Goal: Participate in discussion: Engage in conversation with other users on a specific topic

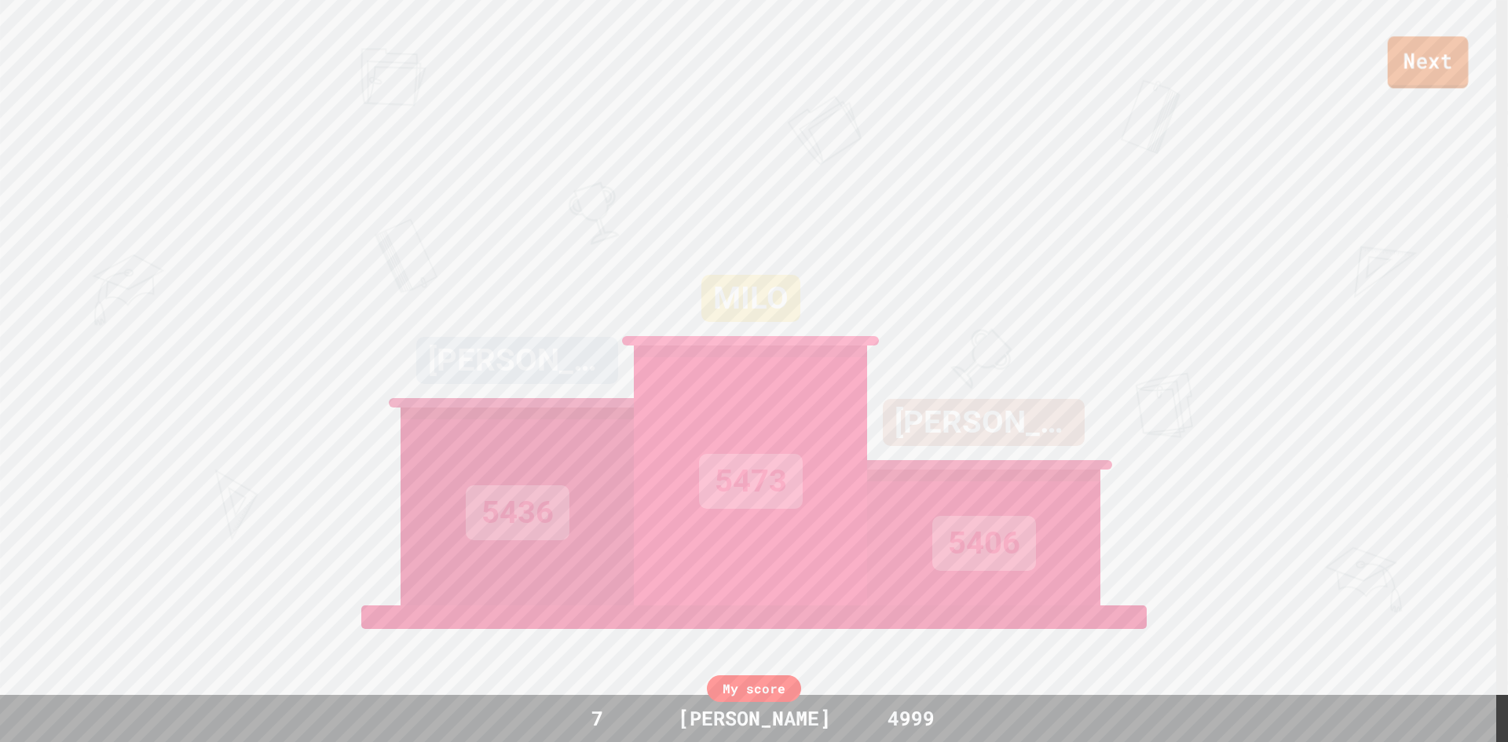
click at [1420, 79] on link "Next" at bounding box center [1428, 62] width 81 height 52
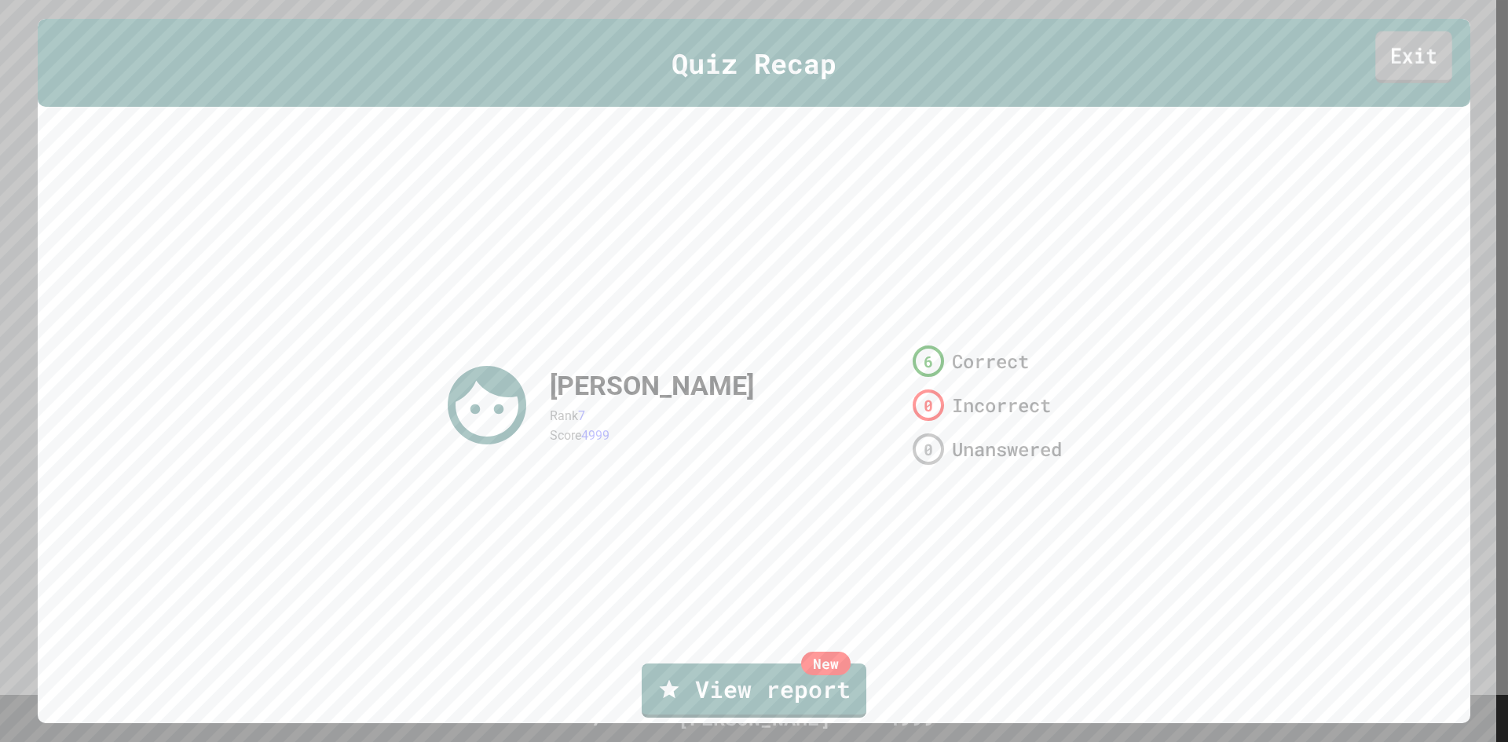
click at [1383, 56] on link "Exit" at bounding box center [1414, 57] width 76 height 52
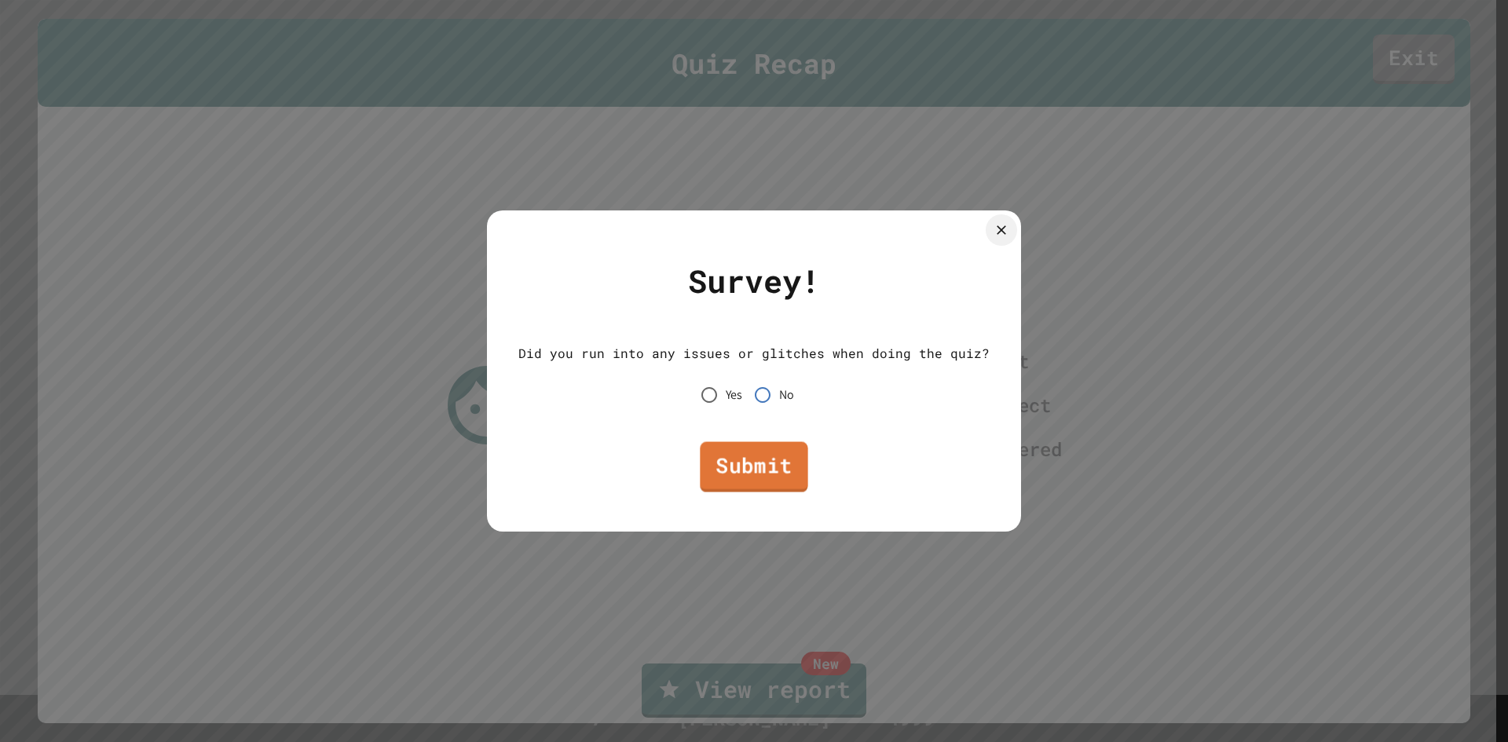
click at [778, 476] on link "Submit" at bounding box center [754, 467] width 108 height 50
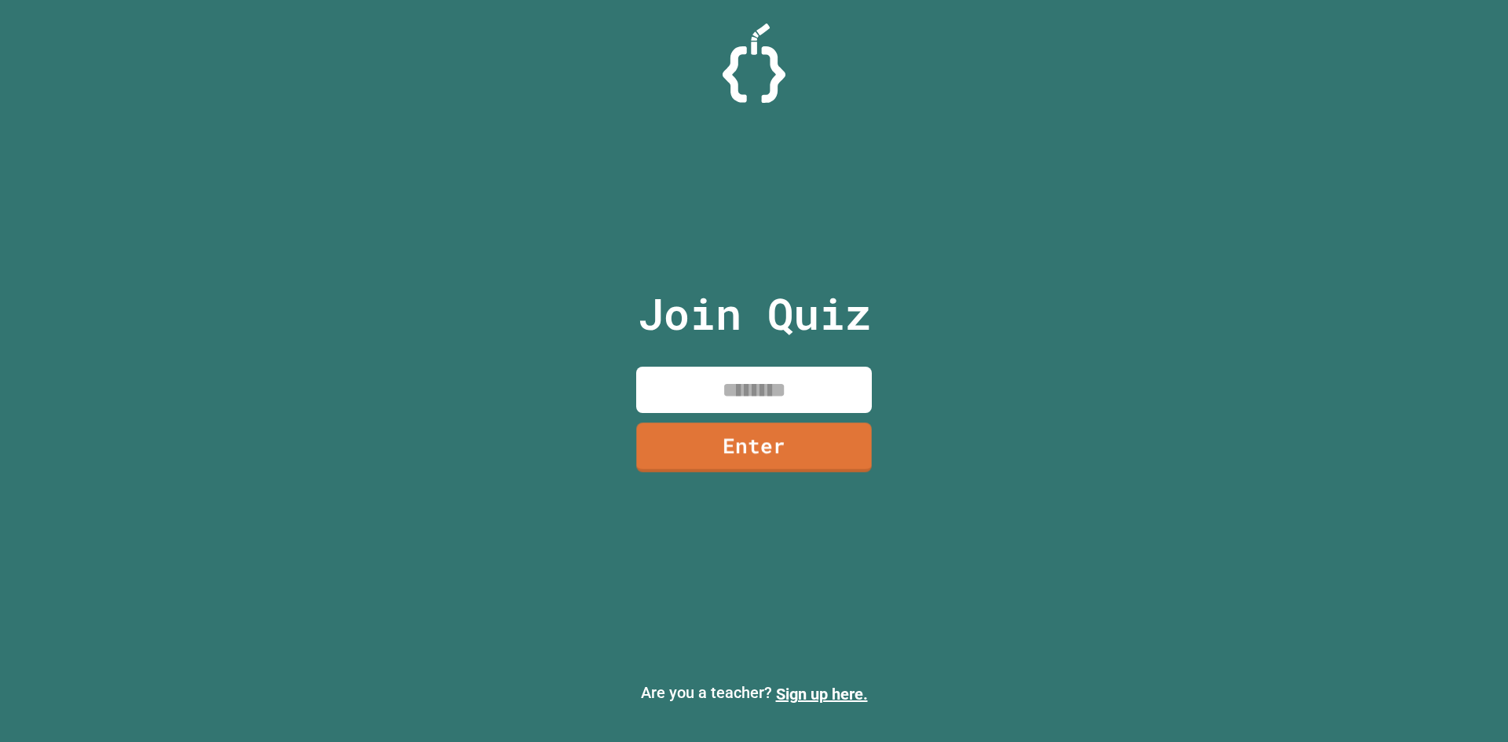
click at [779, 395] on input at bounding box center [754, 390] width 236 height 46
type input "********"
click at [782, 454] on link "Enter" at bounding box center [753, 445] width 233 height 52
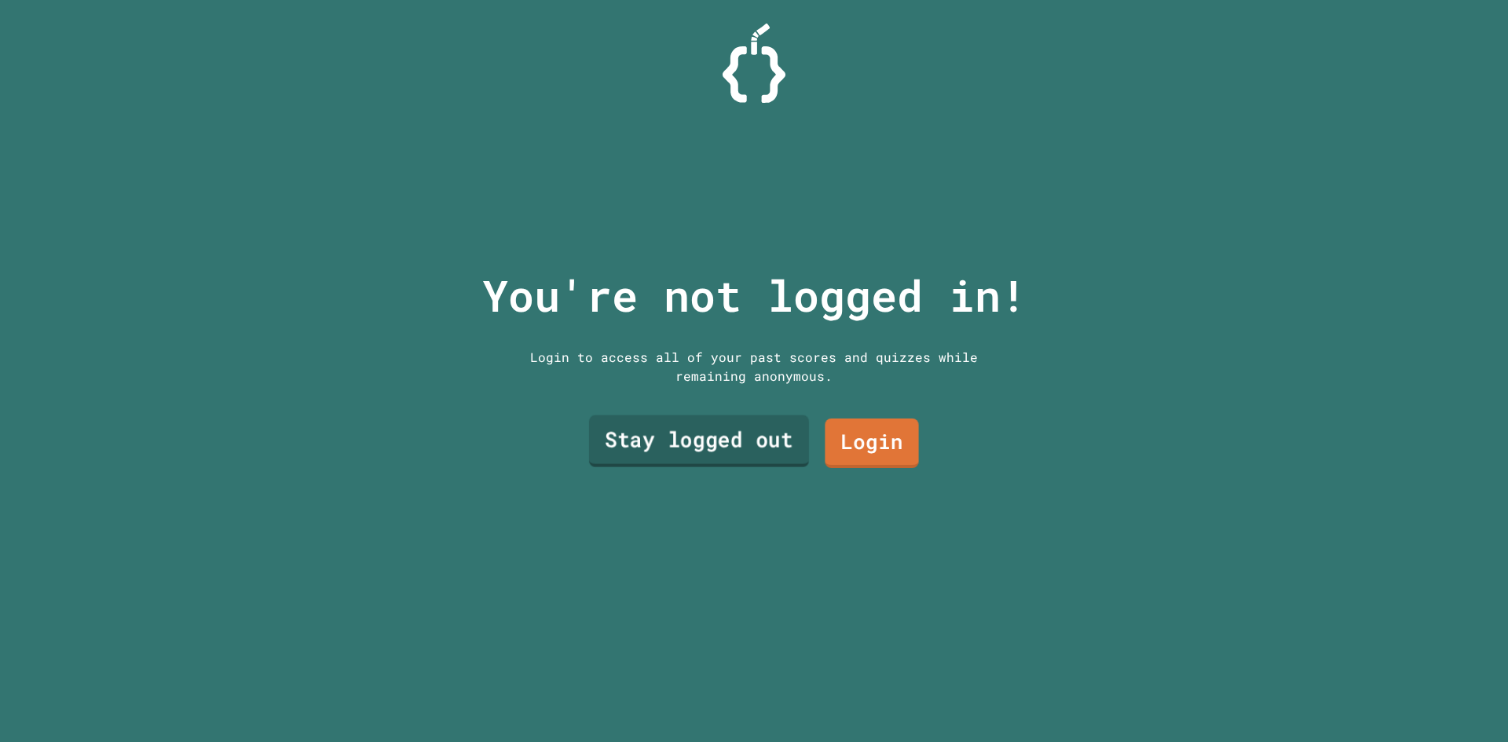
click at [742, 455] on link "Stay logged out" at bounding box center [699, 442] width 220 height 52
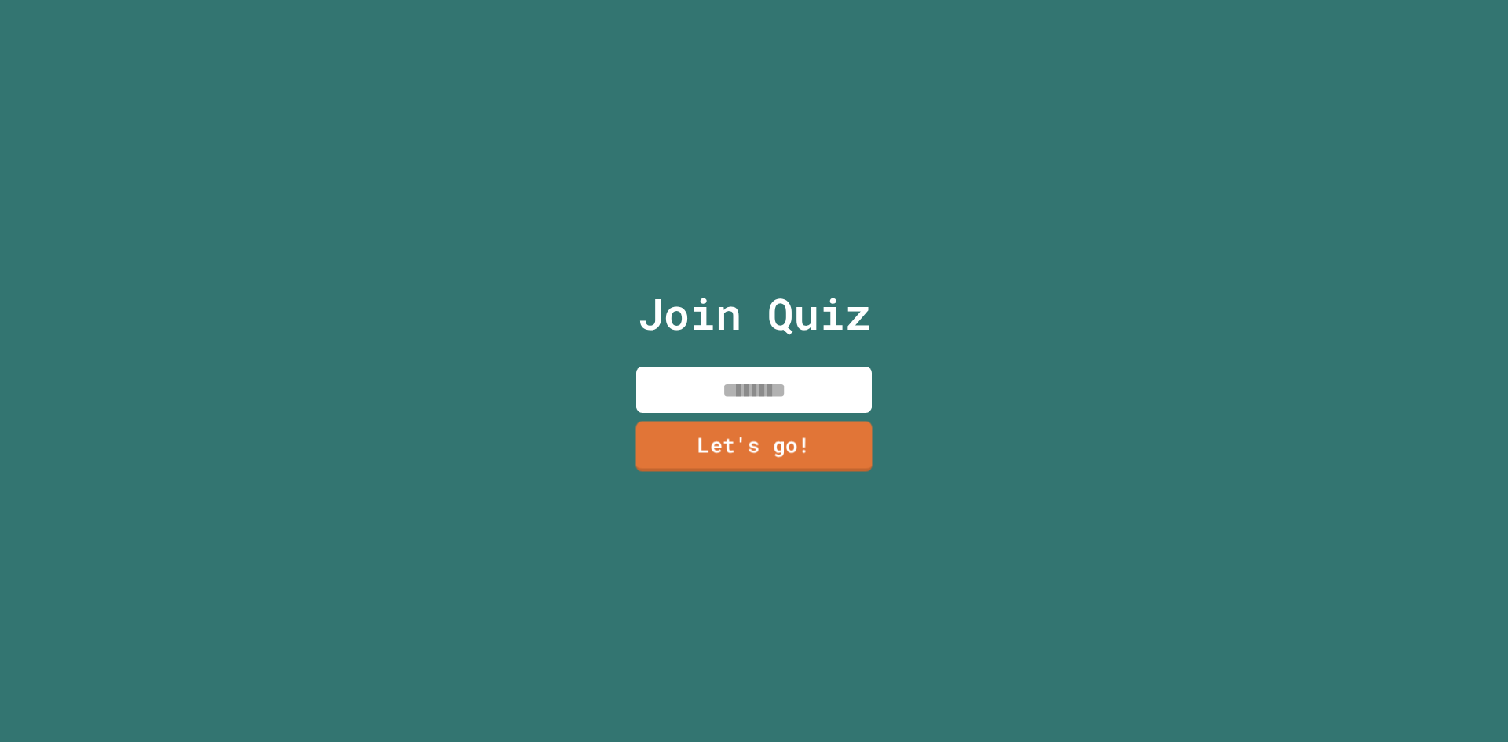
click at [767, 394] on input at bounding box center [754, 390] width 236 height 46
type input "****"
click at [803, 424] on link "Let's go!" at bounding box center [755, 445] width 224 height 52
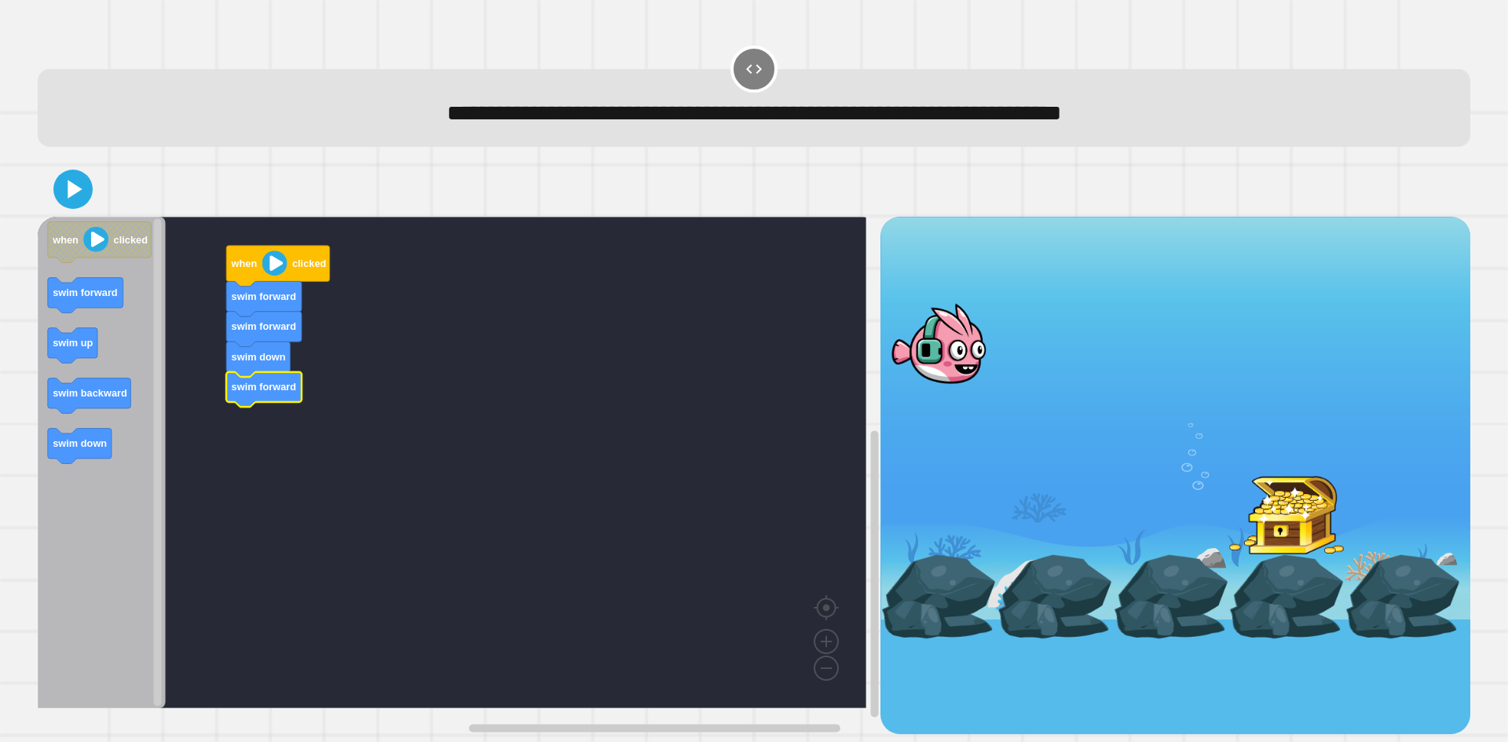
click at [283, 273] on image "Blockly Workspace" at bounding box center [274, 263] width 25 height 25
click at [68, 185] on icon at bounding box center [73, 189] width 38 height 38
click at [72, 196] on icon at bounding box center [75, 189] width 17 height 21
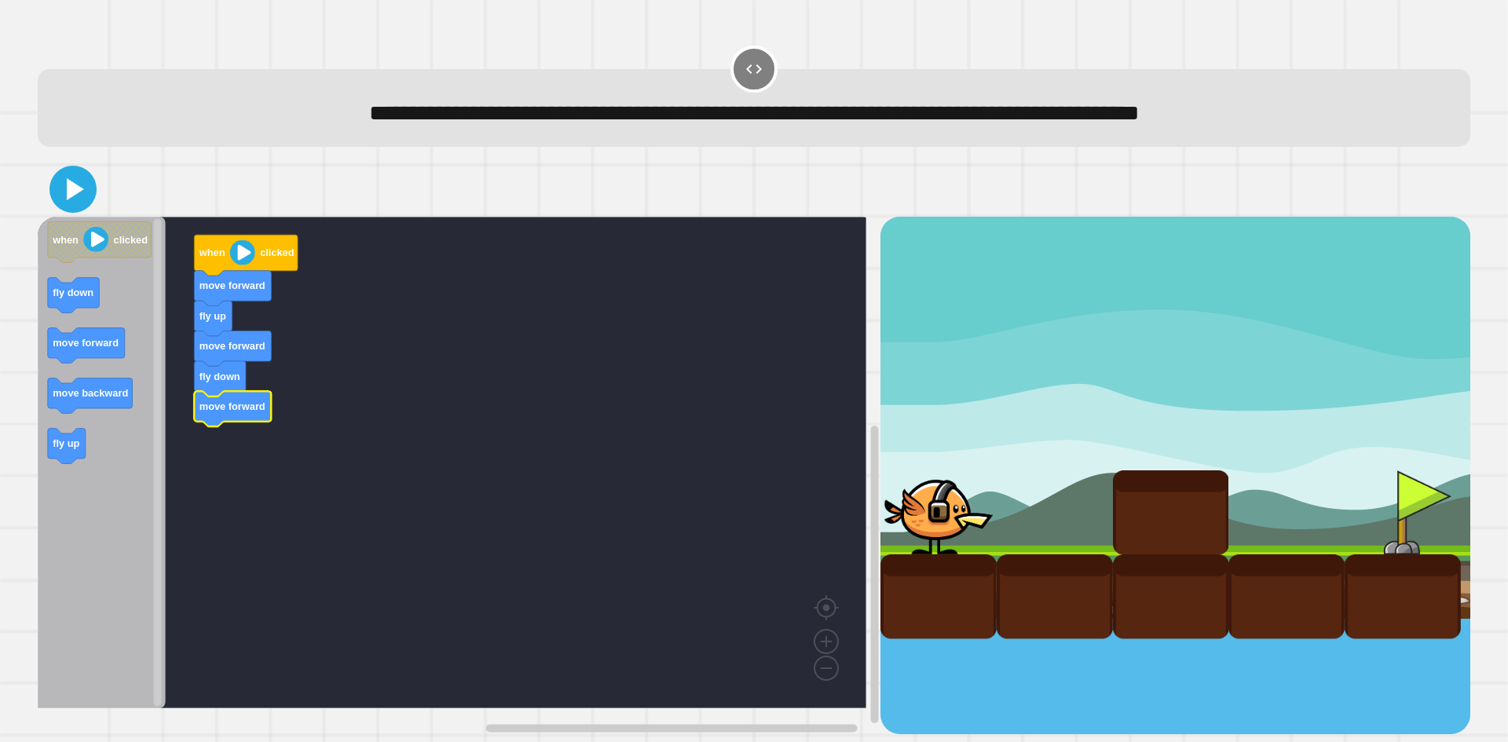
click at [76, 189] on icon at bounding box center [75, 189] width 17 height 22
click at [69, 197] on icon at bounding box center [75, 189] width 17 height 22
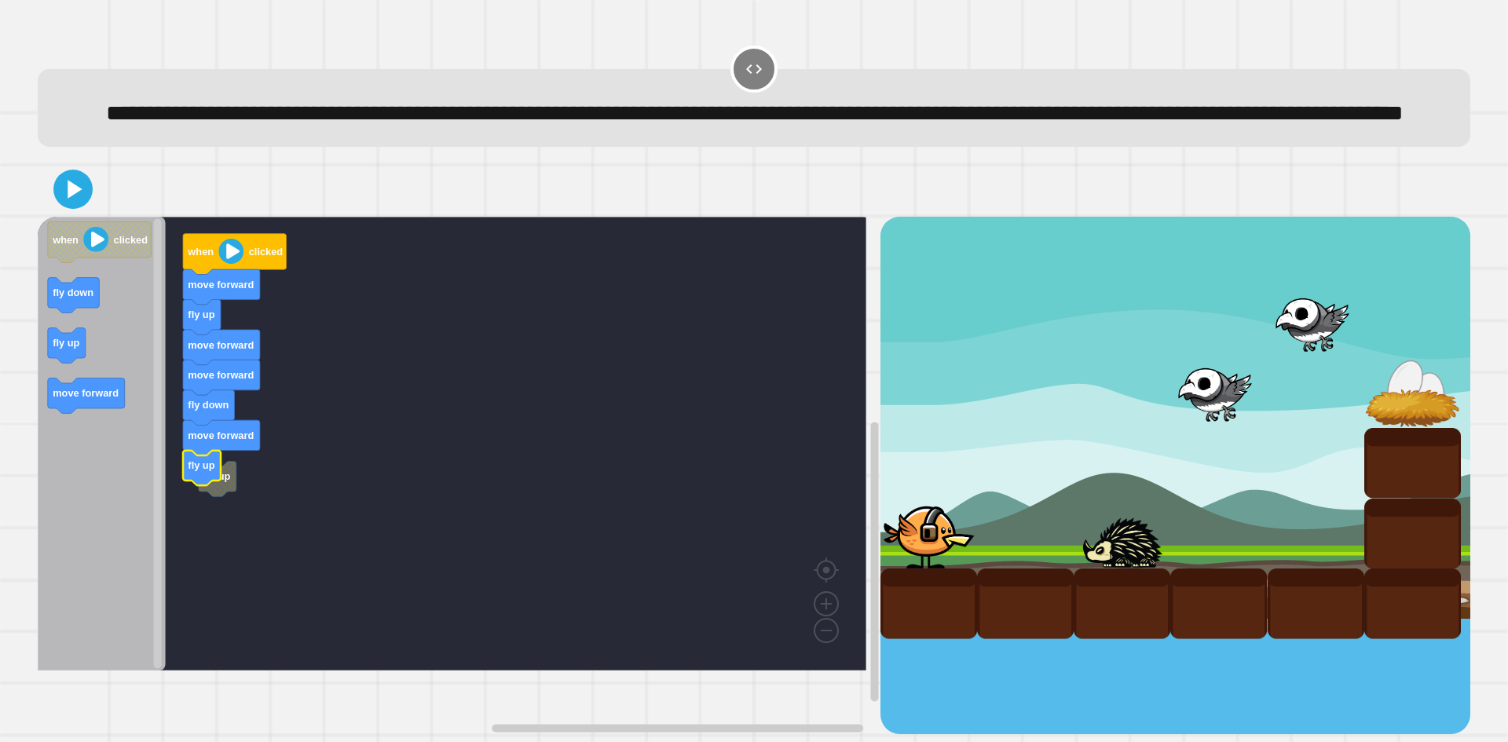
click at [222, 537] on rect "Blockly Workspace" at bounding box center [452, 444] width 829 height 454
click at [62, 208] on icon at bounding box center [73, 189] width 38 height 38
click at [77, 200] on icon at bounding box center [75, 189] width 16 height 21
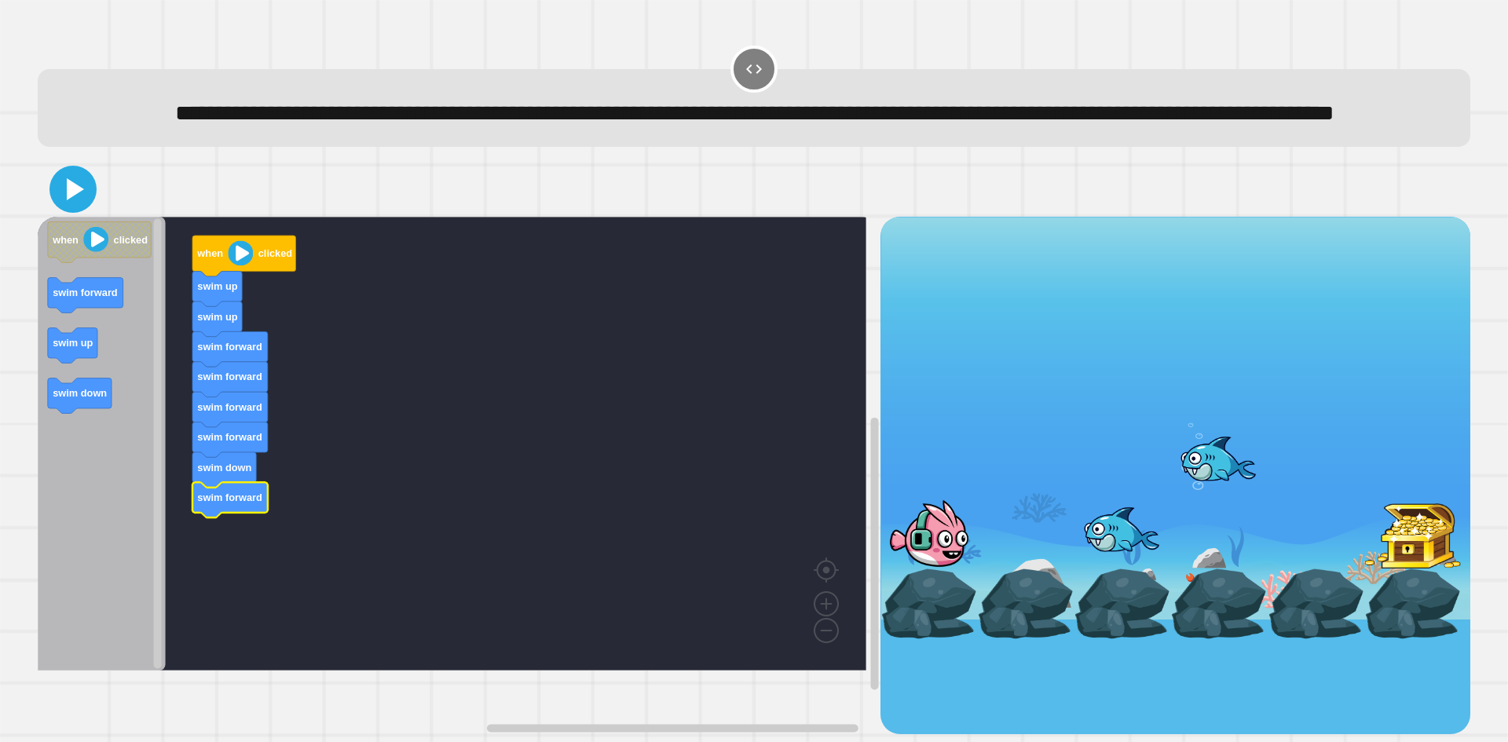
click at [55, 208] on icon at bounding box center [73, 189] width 38 height 38
click at [60, 208] on icon at bounding box center [73, 189] width 38 height 38
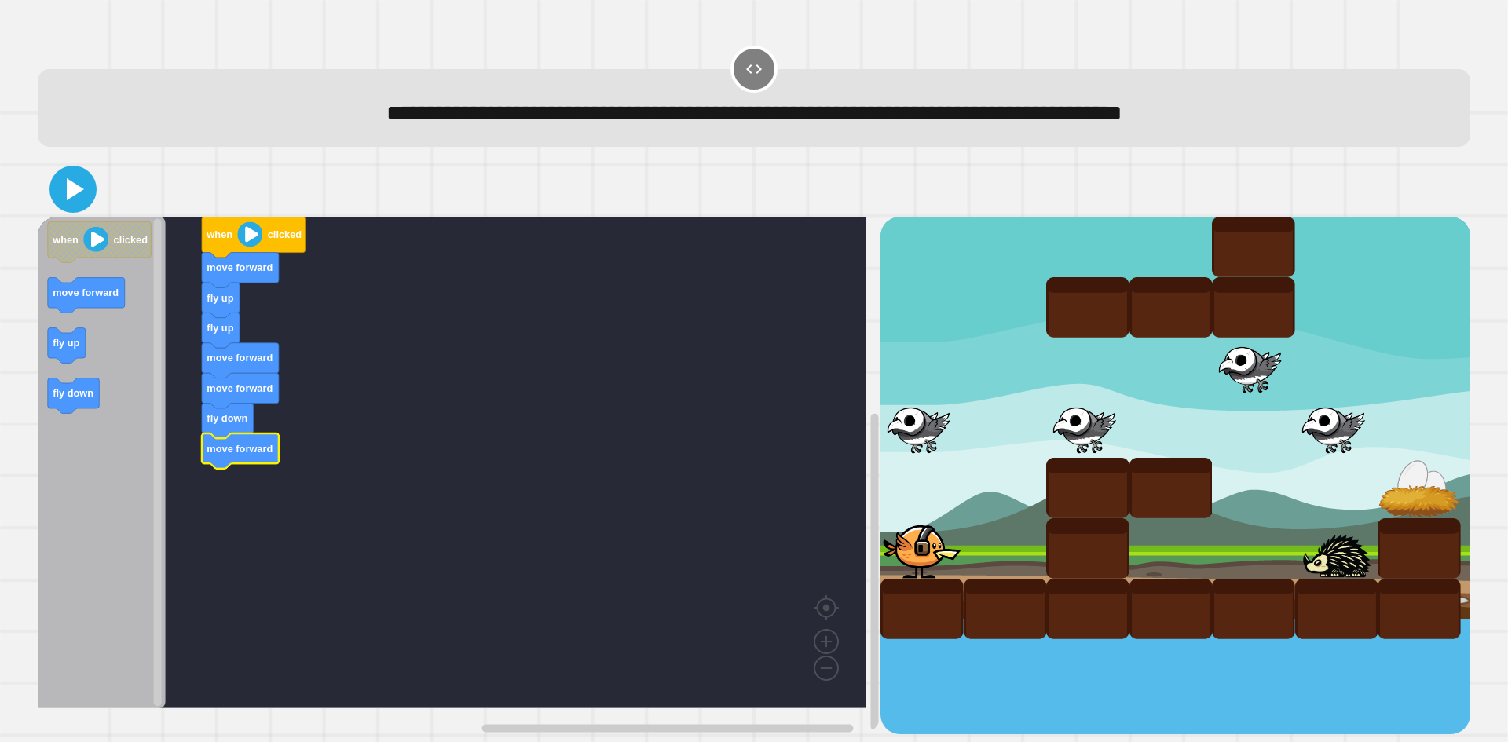
click at [69, 199] on icon at bounding box center [75, 189] width 17 height 22
click at [67, 201] on icon at bounding box center [73, 189] width 38 height 38
click at [79, 206] on icon at bounding box center [73, 189] width 38 height 38
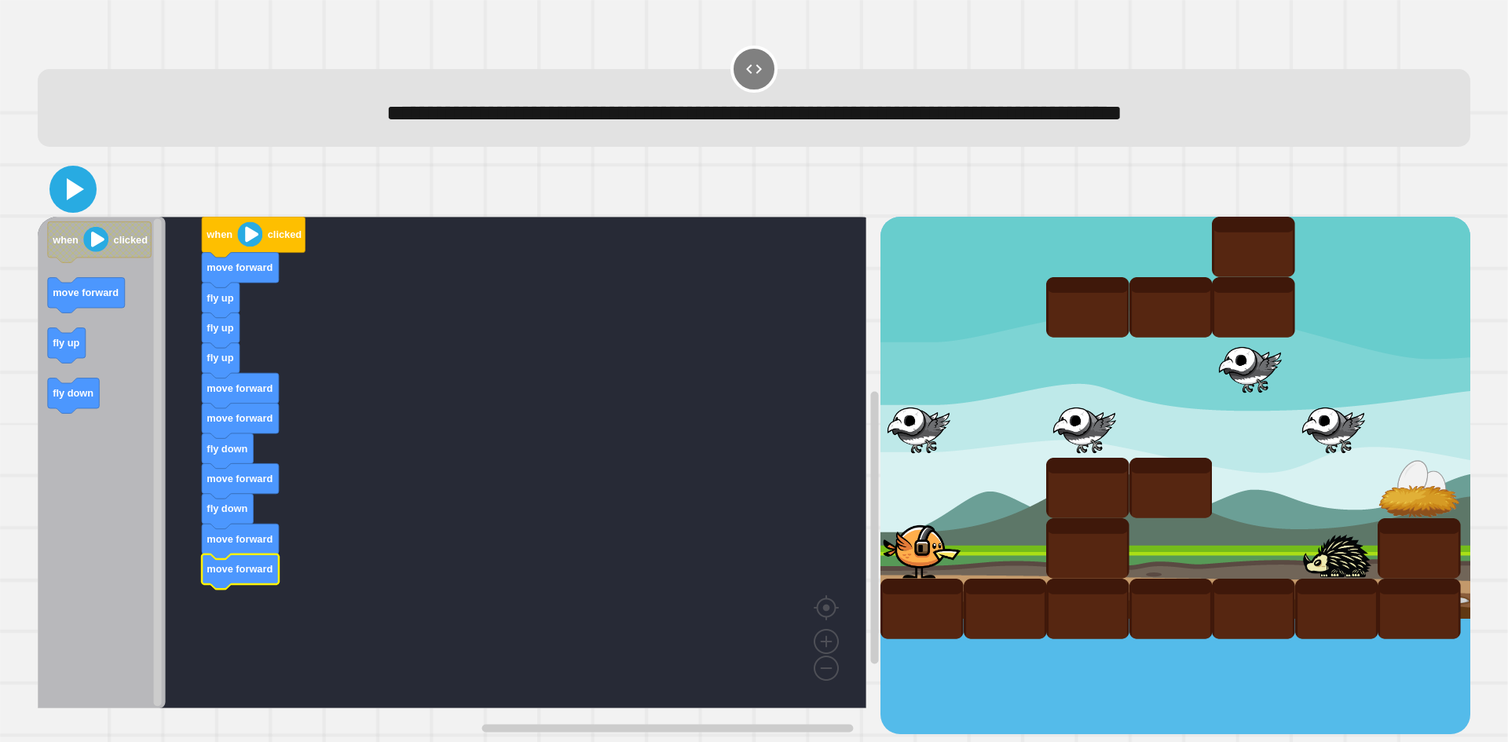
click at [65, 203] on icon at bounding box center [73, 189] width 38 height 38
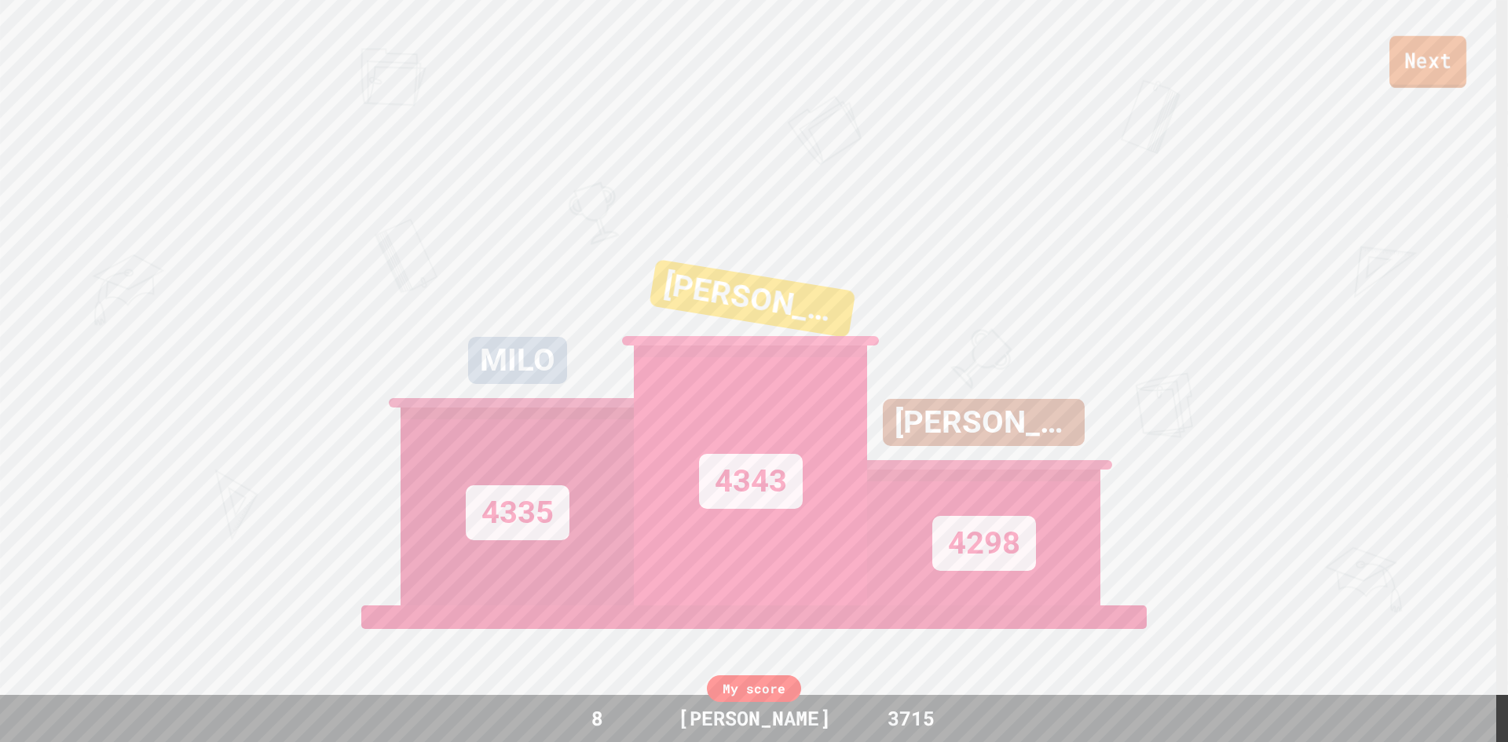
click at [1417, 64] on link "Next" at bounding box center [1428, 62] width 77 height 52
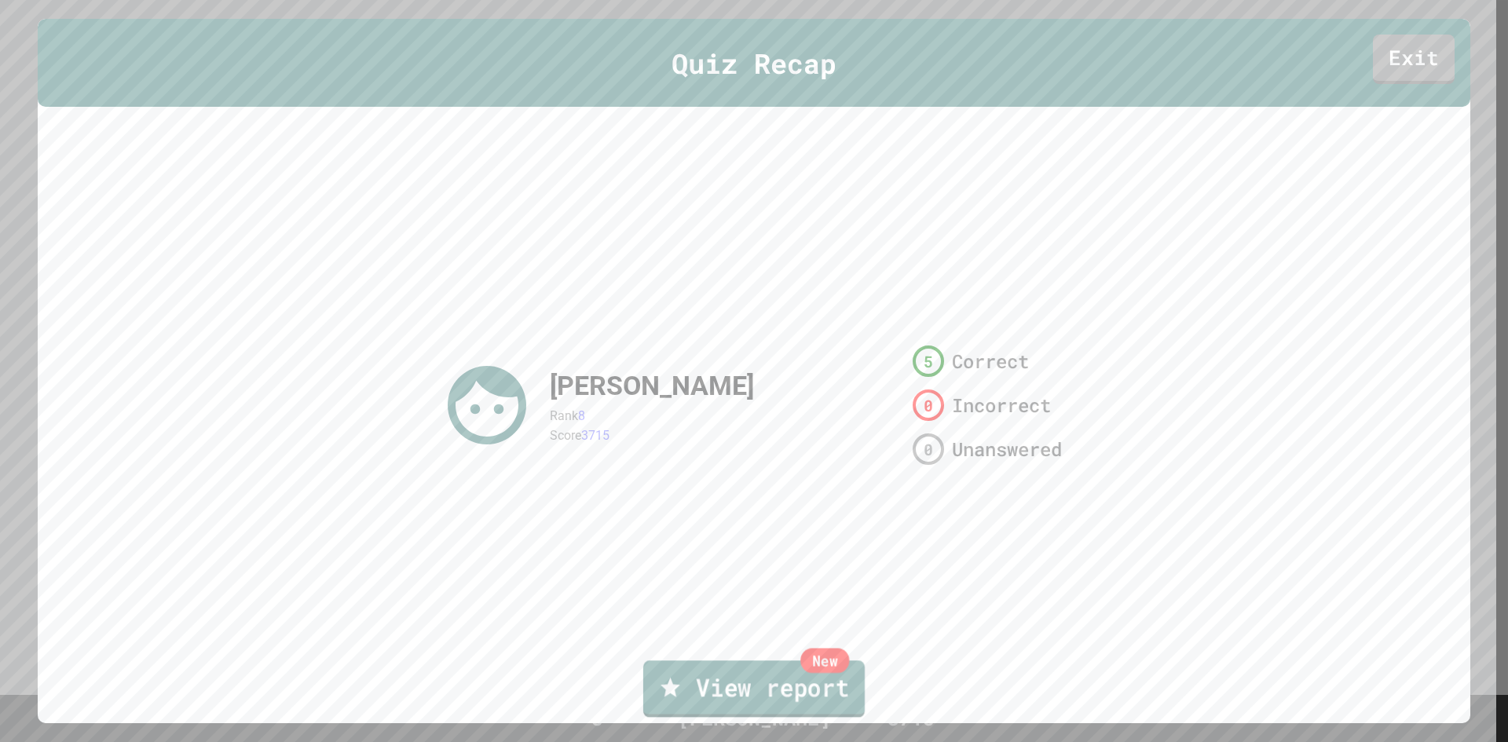
click at [844, 700] on link "New View report" at bounding box center [754, 689] width 222 height 57
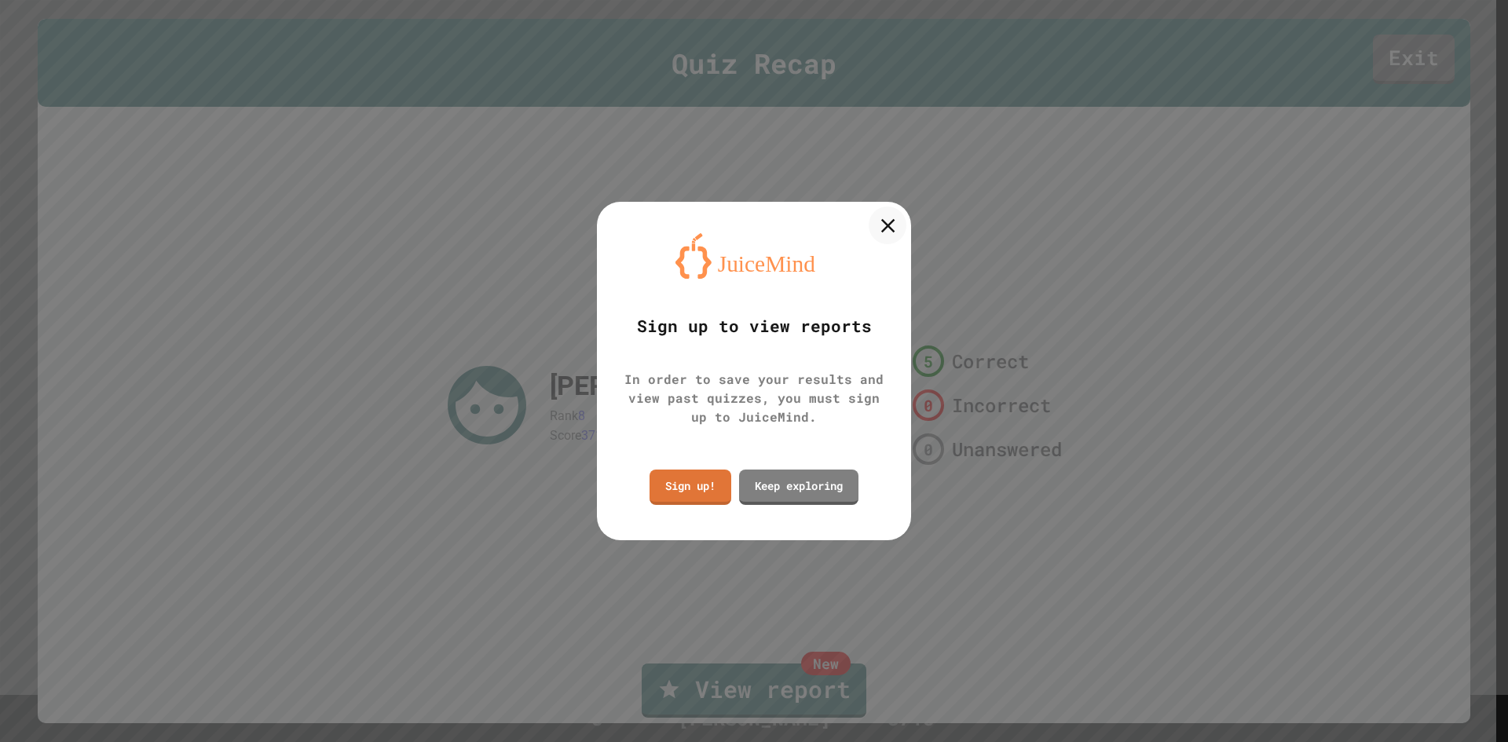
click at [895, 233] on icon at bounding box center [888, 226] width 24 height 24
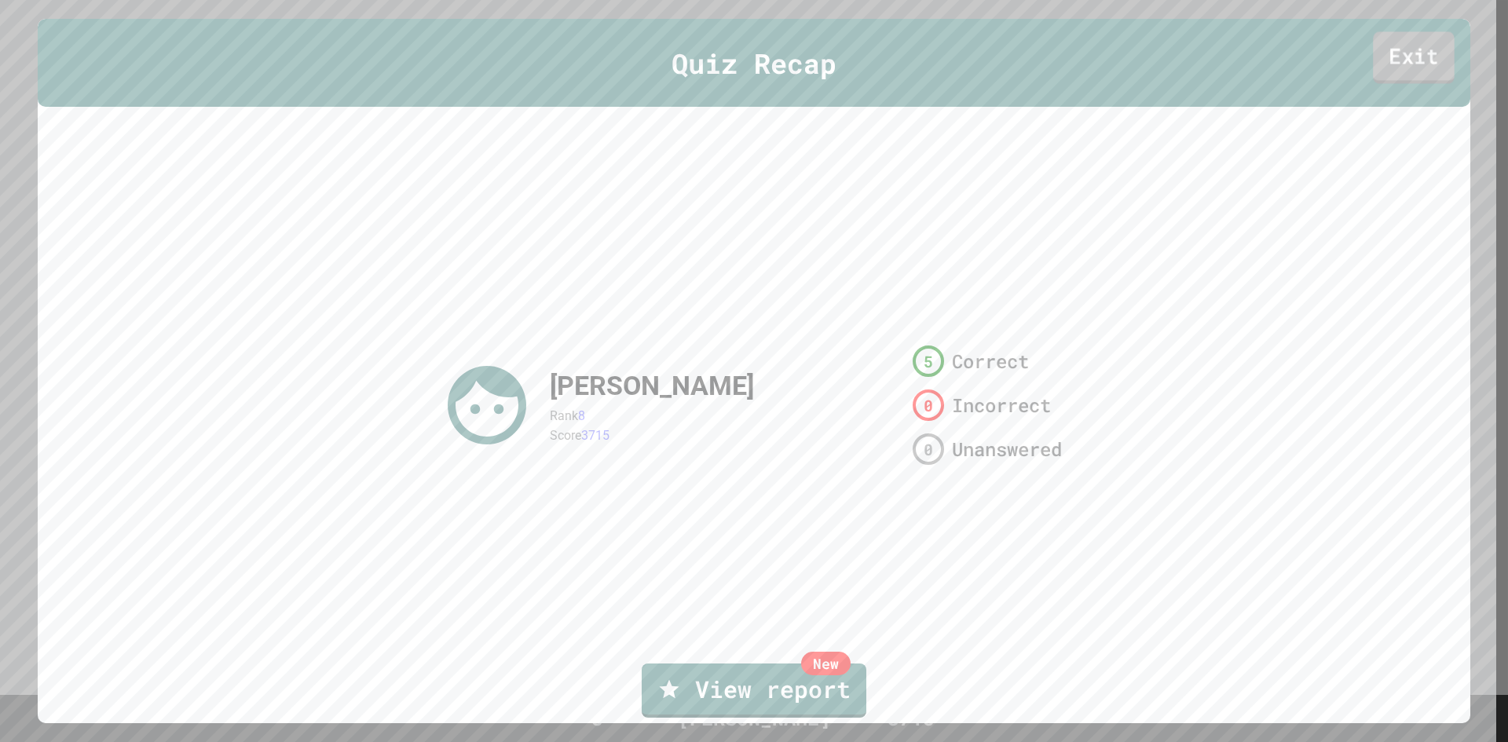
click at [1398, 59] on link "Exit" at bounding box center [1413, 57] width 81 height 52
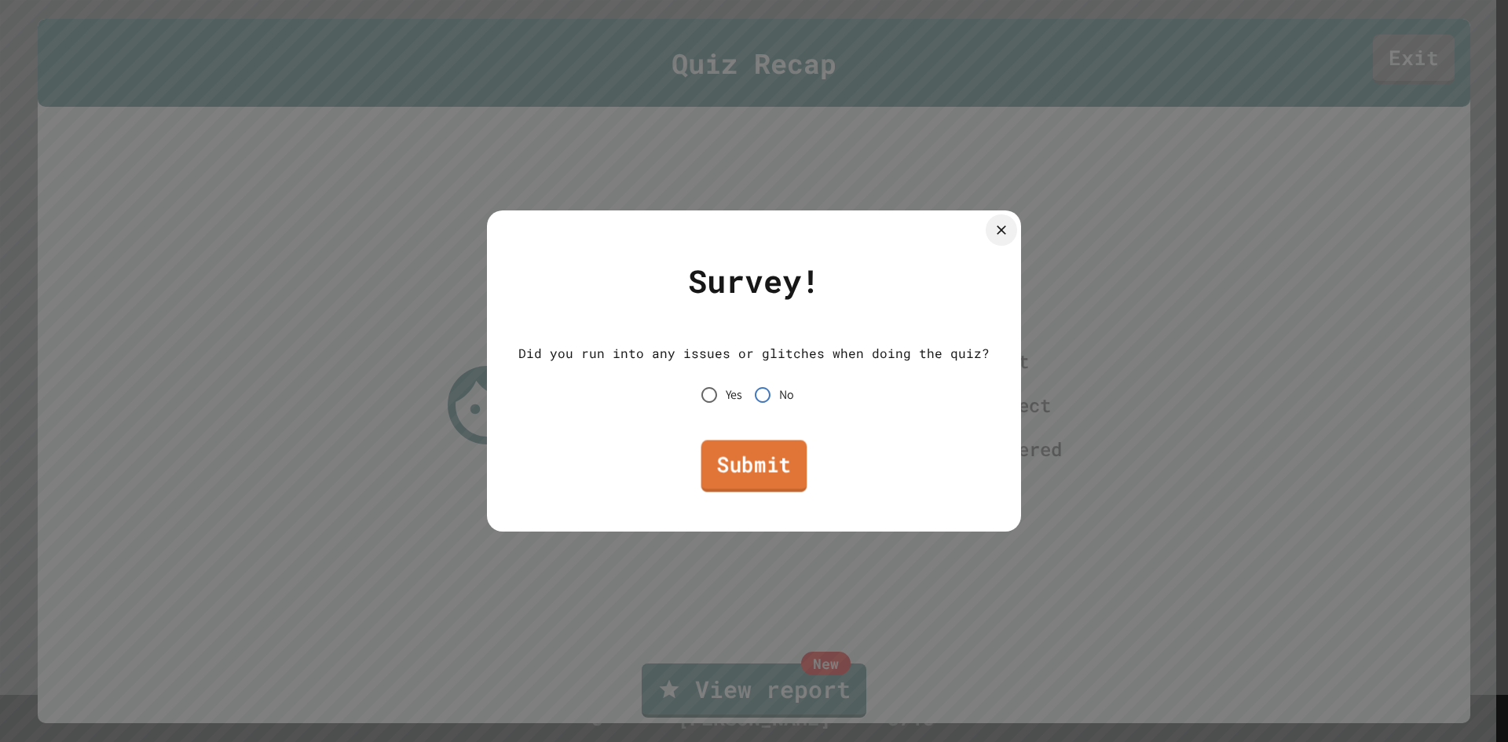
click at [751, 469] on link "Submit" at bounding box center [755, 467] width 106 height 52
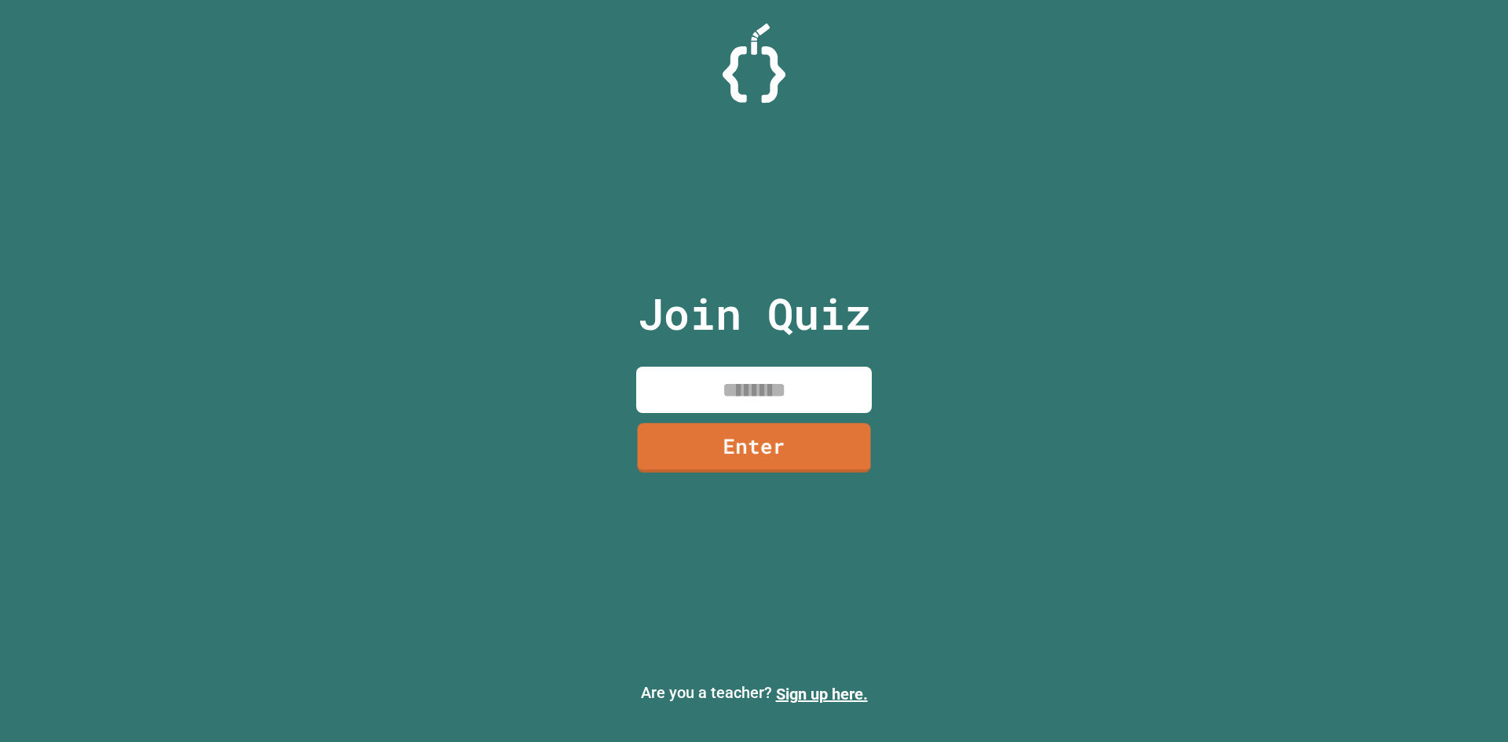
click at [746, 390] on input at bounding box center [754, 390] width 236 height 46
type input "********"
click at [779, 478] on div "Join Quiz ******** Enter" at bounding box center [754, 371] width 265 height 664
click at [765, 458] on link "Enter" at bounding box center [754, 445] width 222 height 52
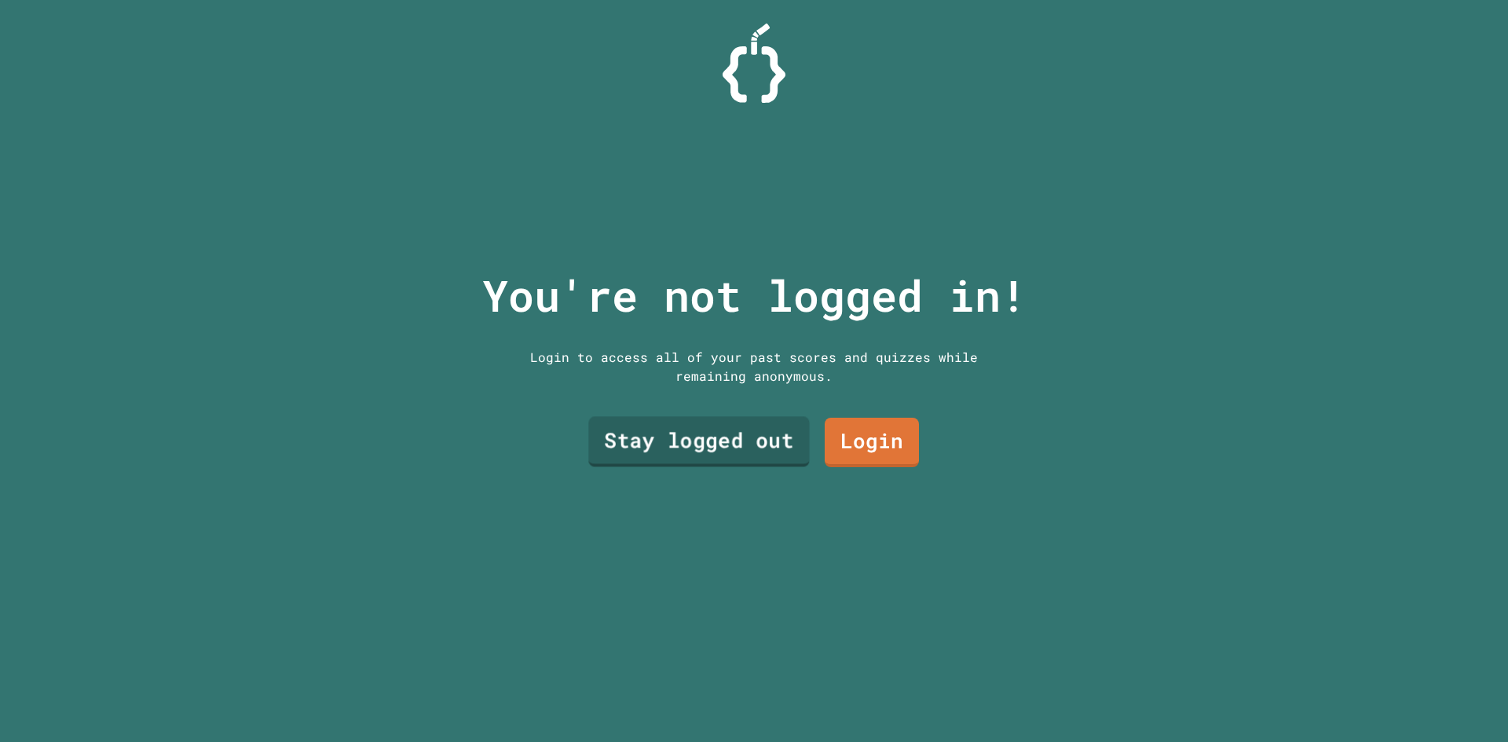
click at [671, 452] on link "Stay logged out" at bounding box center [698, 442] width 221 height 50
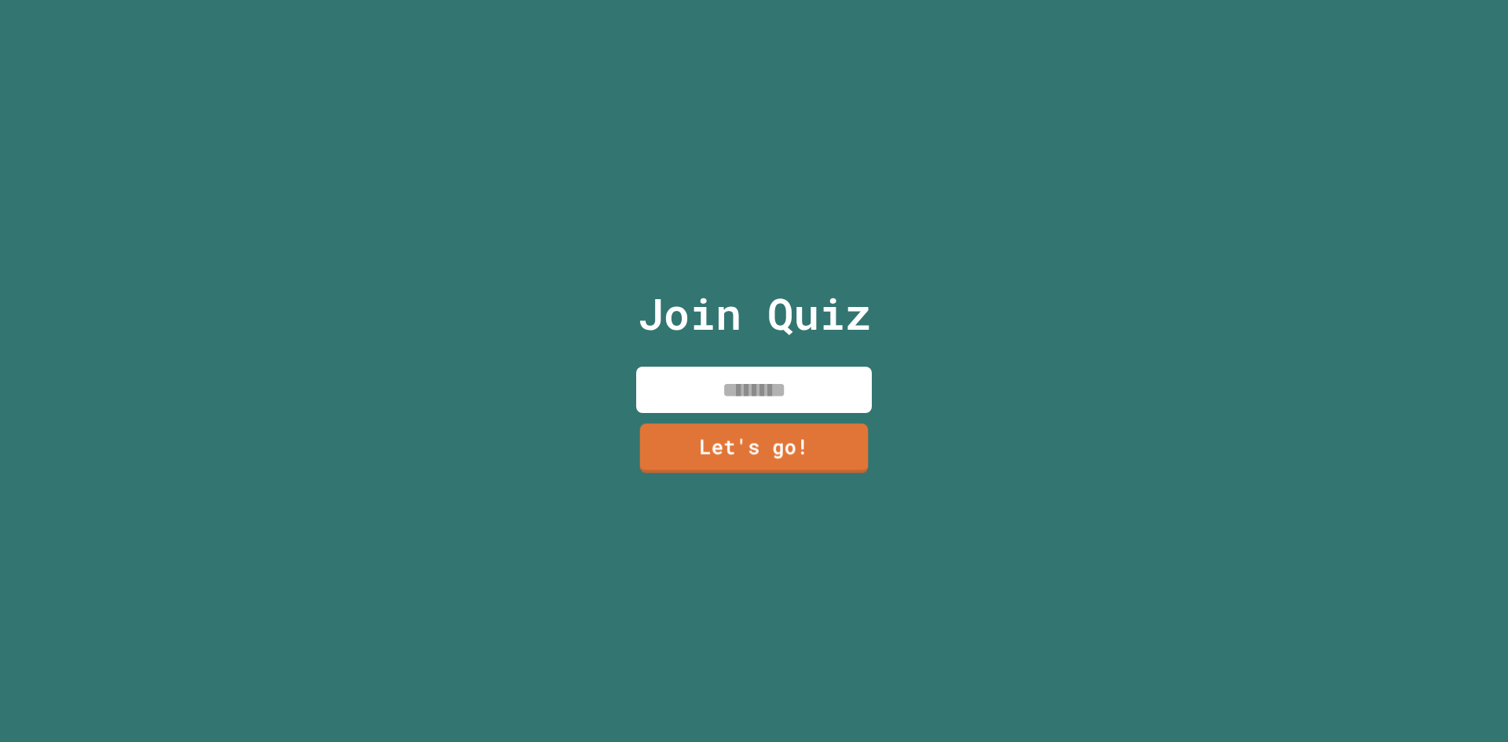
click at [746, 407] on input at bounding box center [754, 390] width 236 height 46
type input "****"
click at [771, 430] on link "Let's go!" at bounding box center [753, 445] width 229 height 52
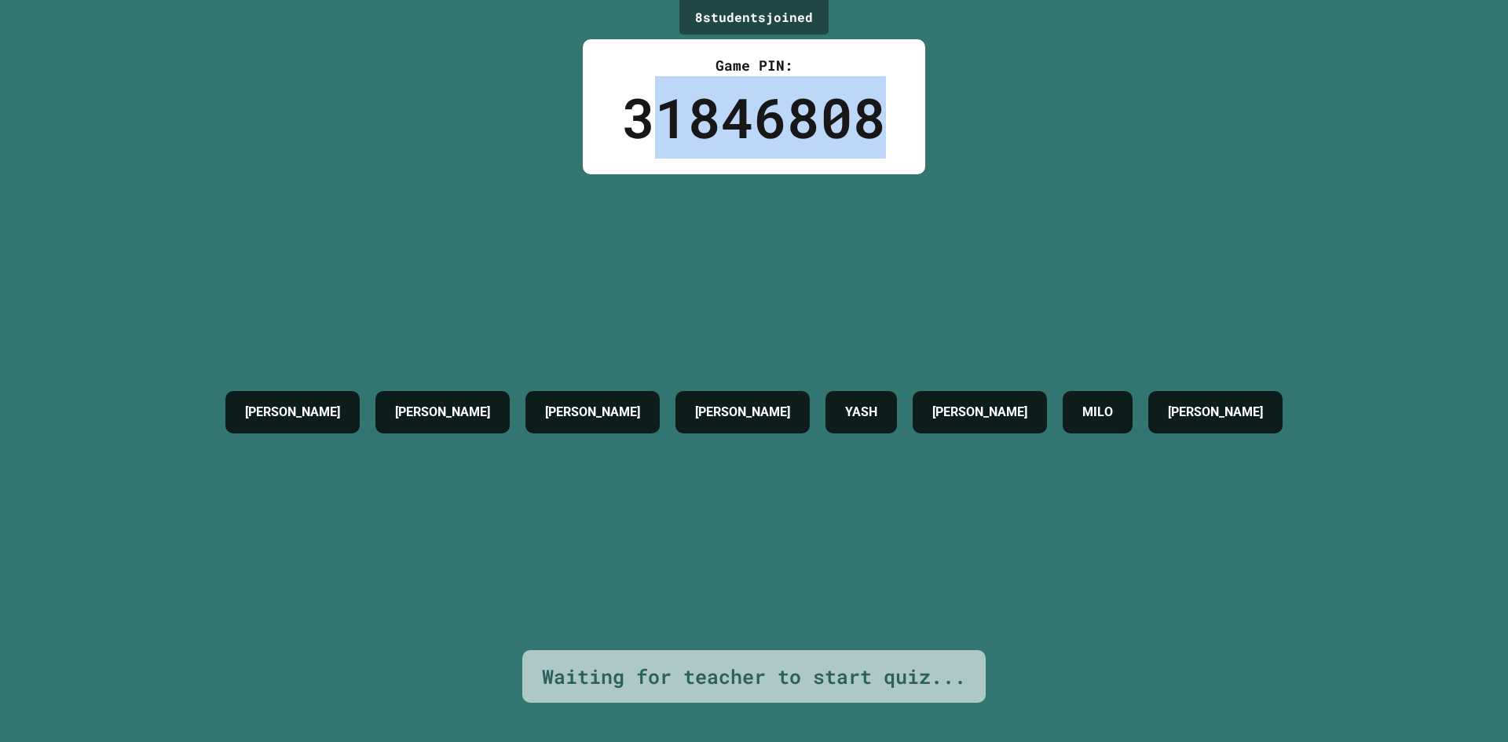
drag, startPoint x: 655, startPoint y: 132, endPoint x: 888, endPoint y: 145, distance: 232.9
click at [888, 145] on div "Game PIN: 31846808" at bounding box center [754, 106] width 343 height 135
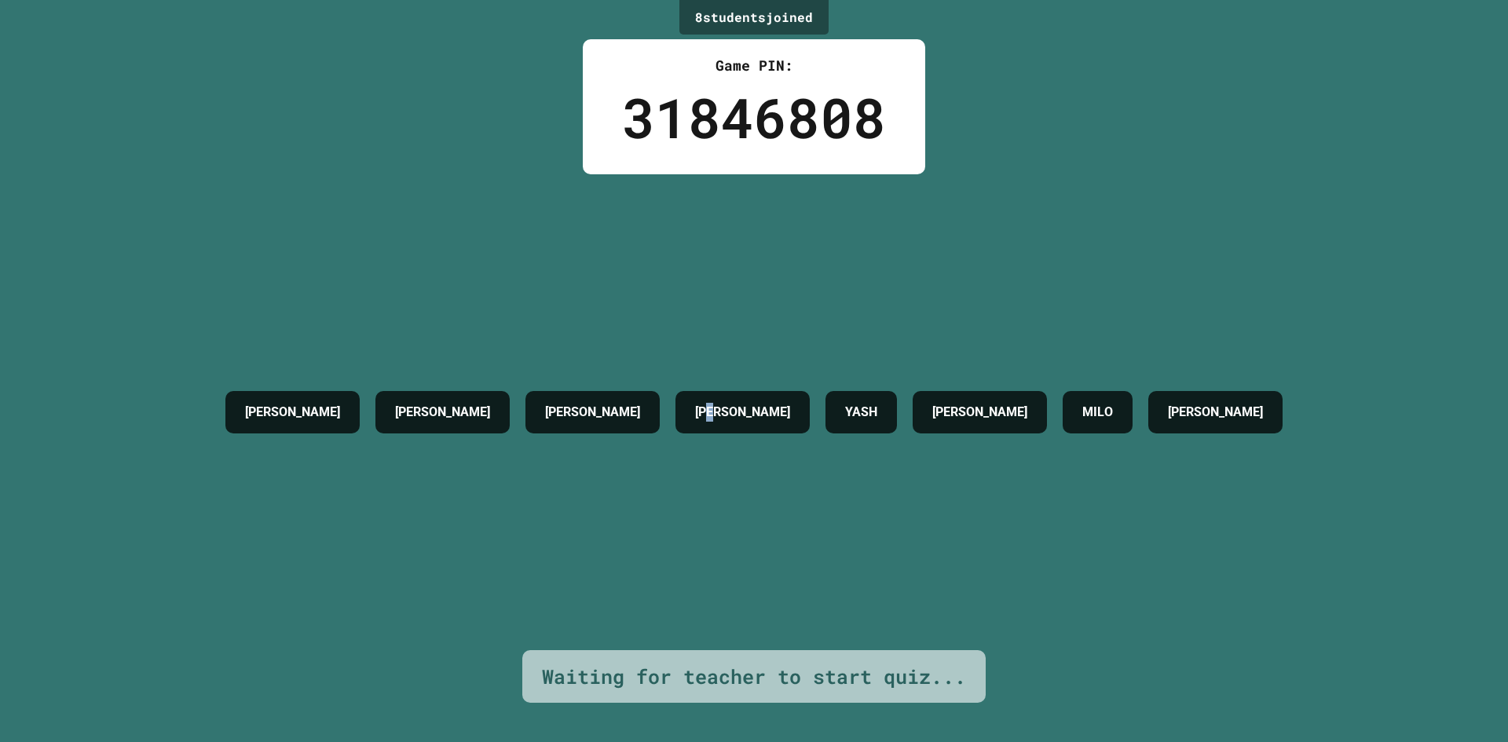
drag, startPoint x: 704, startPoint y: 295, endPoint x: 680, endPoint y: 287, distance: 25.8
click at [690, 302] on div "[PERSON_NAME] [PERSON_NAME] [PERSON_NAME] [PERSON_NAME]" at bounding box center [754, 412] width 1073 height 476
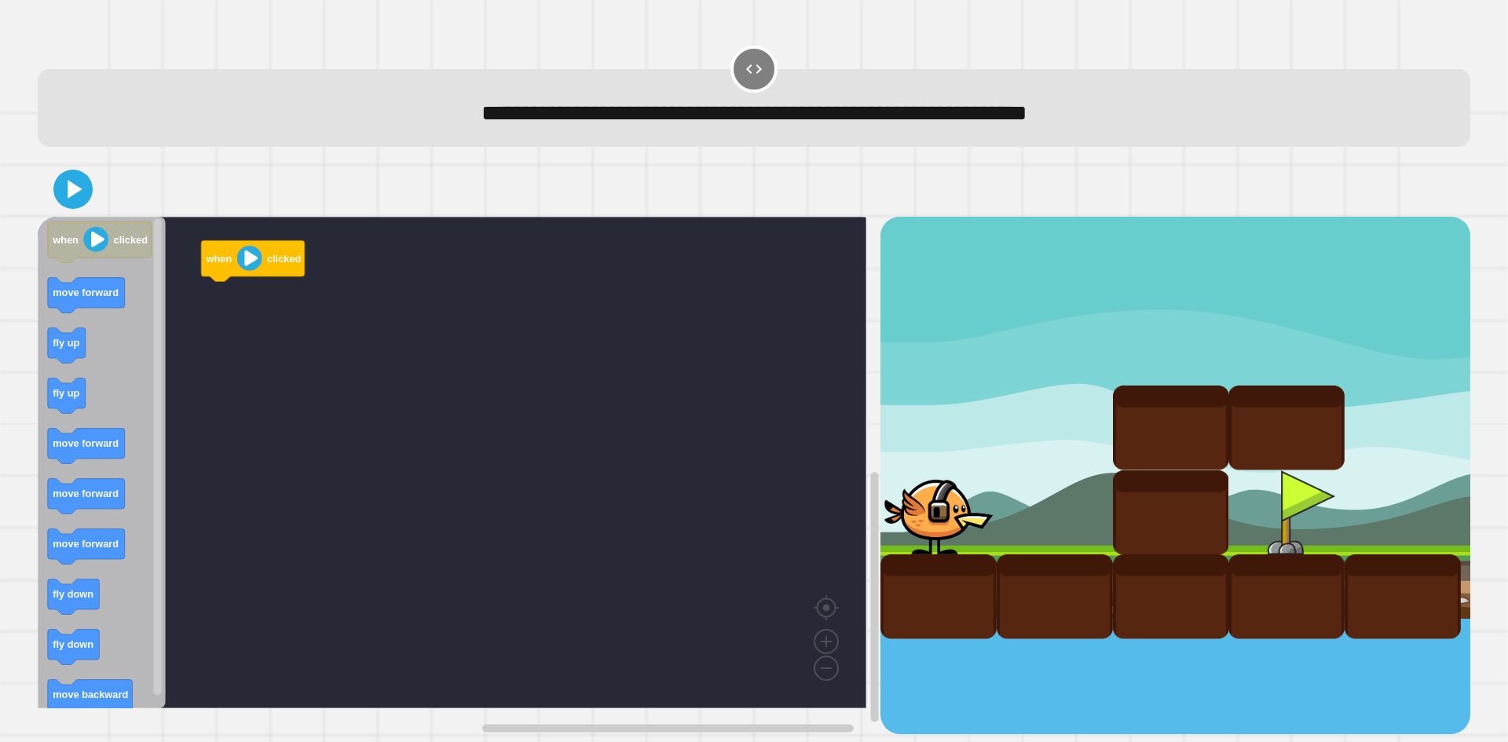
click at [71, 367] on icon "Blockly Workspace" at bounding box center [102, 463] width 128 height 492
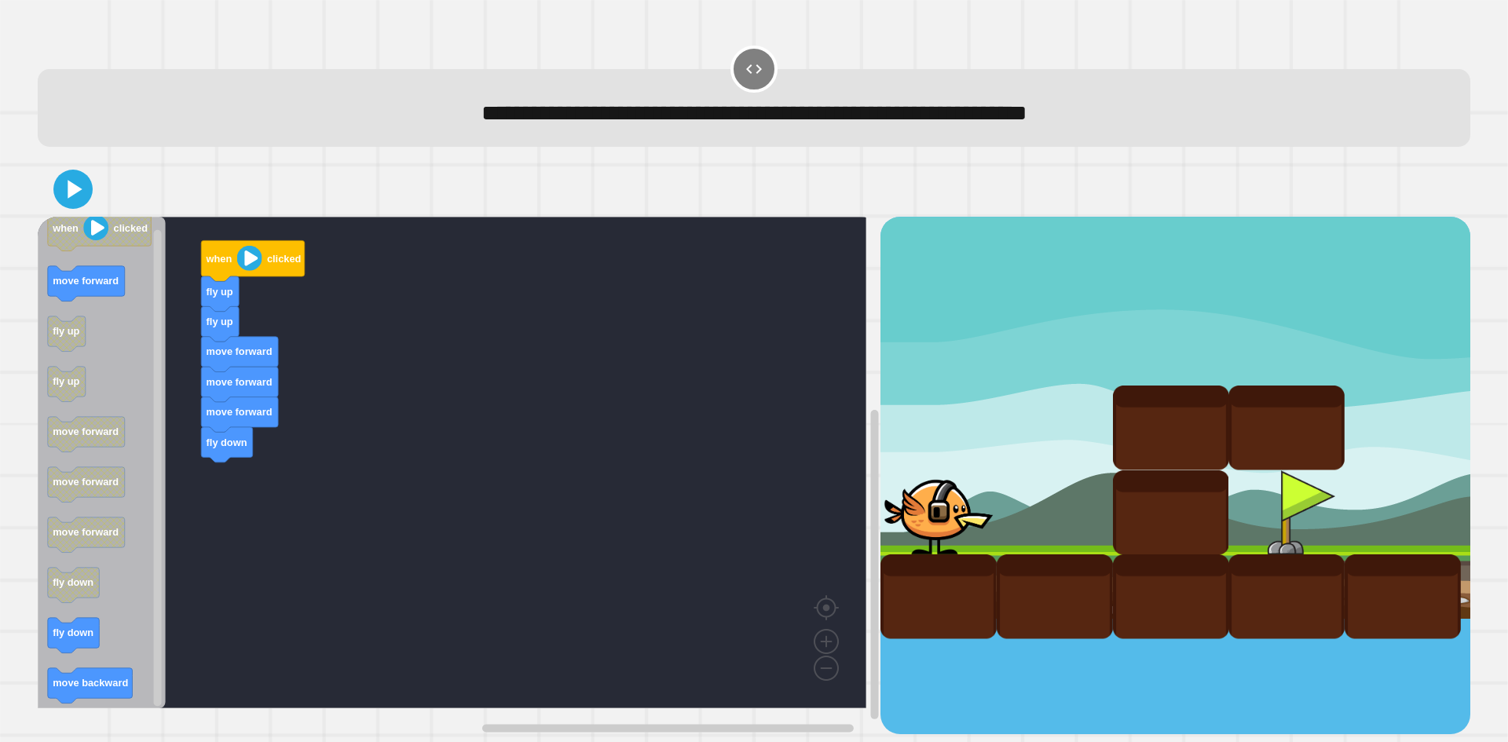
click at [250, 496] on div "when clicked fly up fly up move forward move forward move forward fly down when…" at bounding box center [459, 476] width 843 height 518
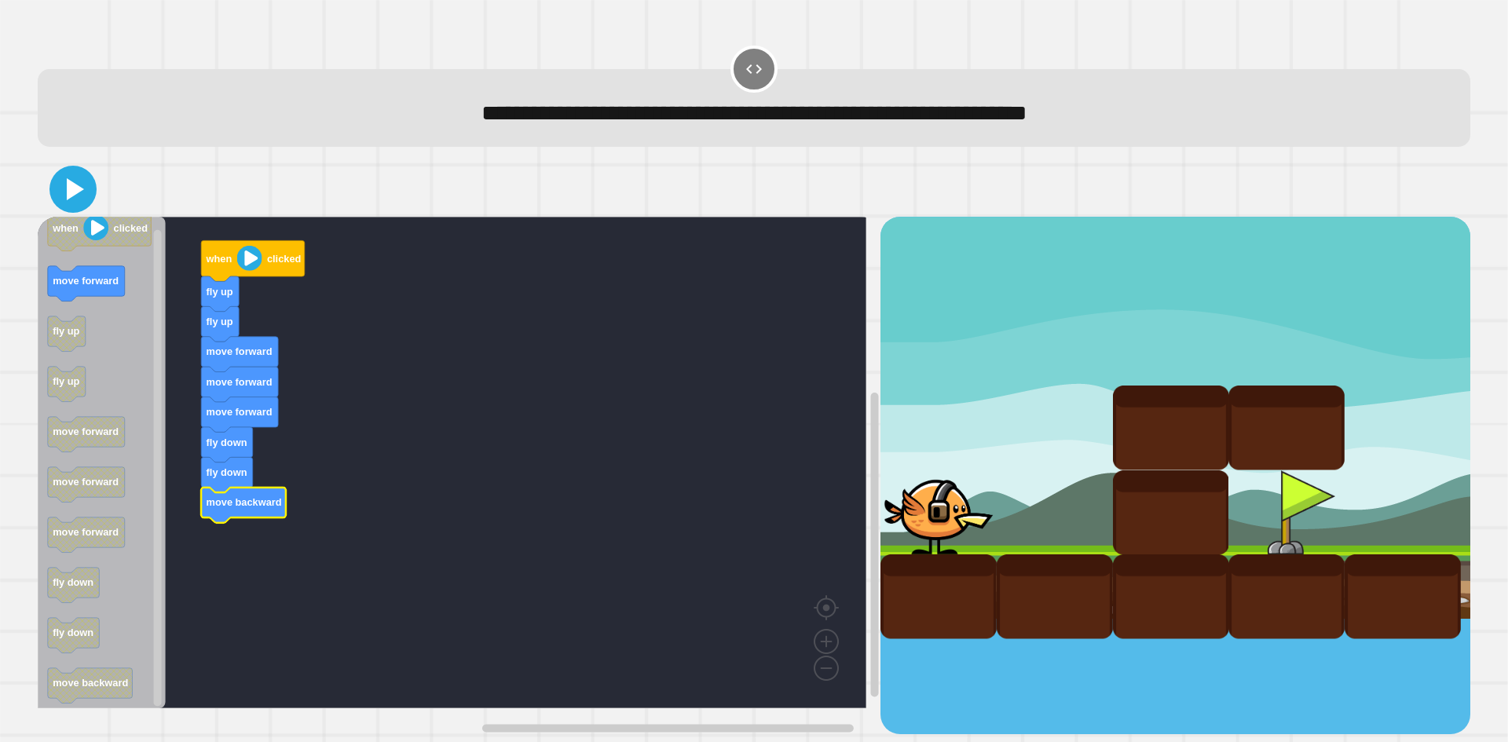
drag, startPoint x: 72, startPoint y: 192, endPoint x: 64, endPoint y: 196, distance: 9.2
click at [64, 196] on icon at bounding box center [73, 189] width 38 height 38
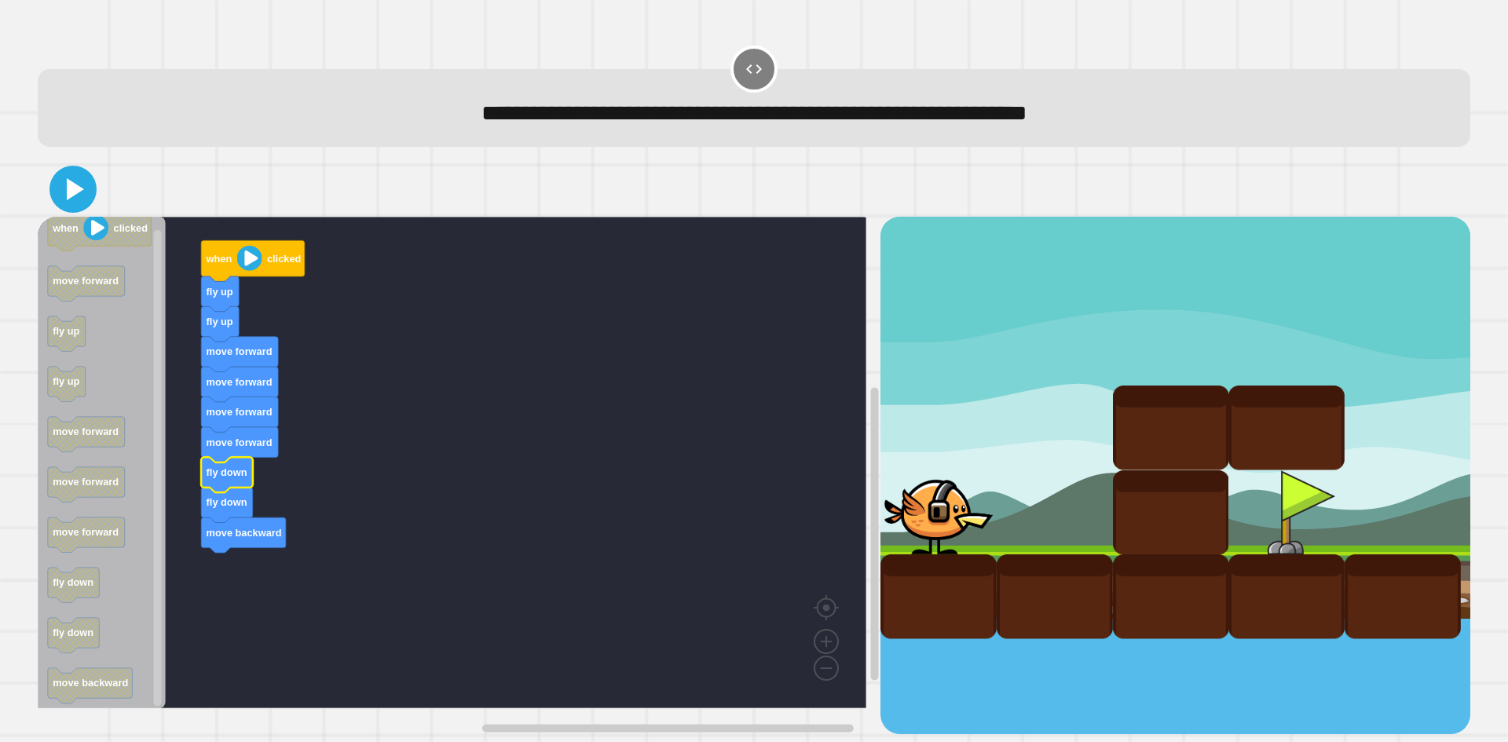
click at [75, 189] on icon at bounding box center [75, 189] width 17 height 22
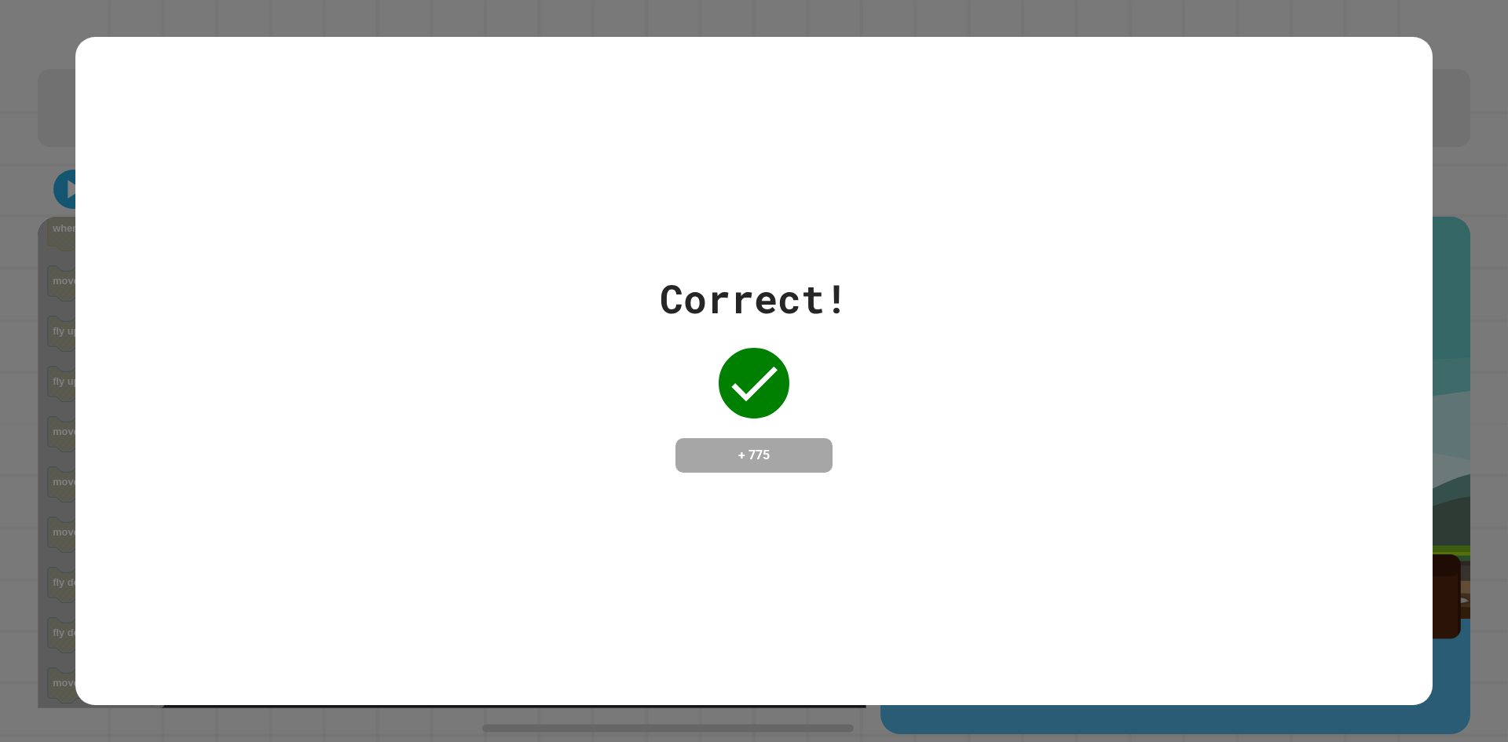
click at [1169, 145] on div "Correct! + 775" at bounding box center [753, 371] width 1357 height 669
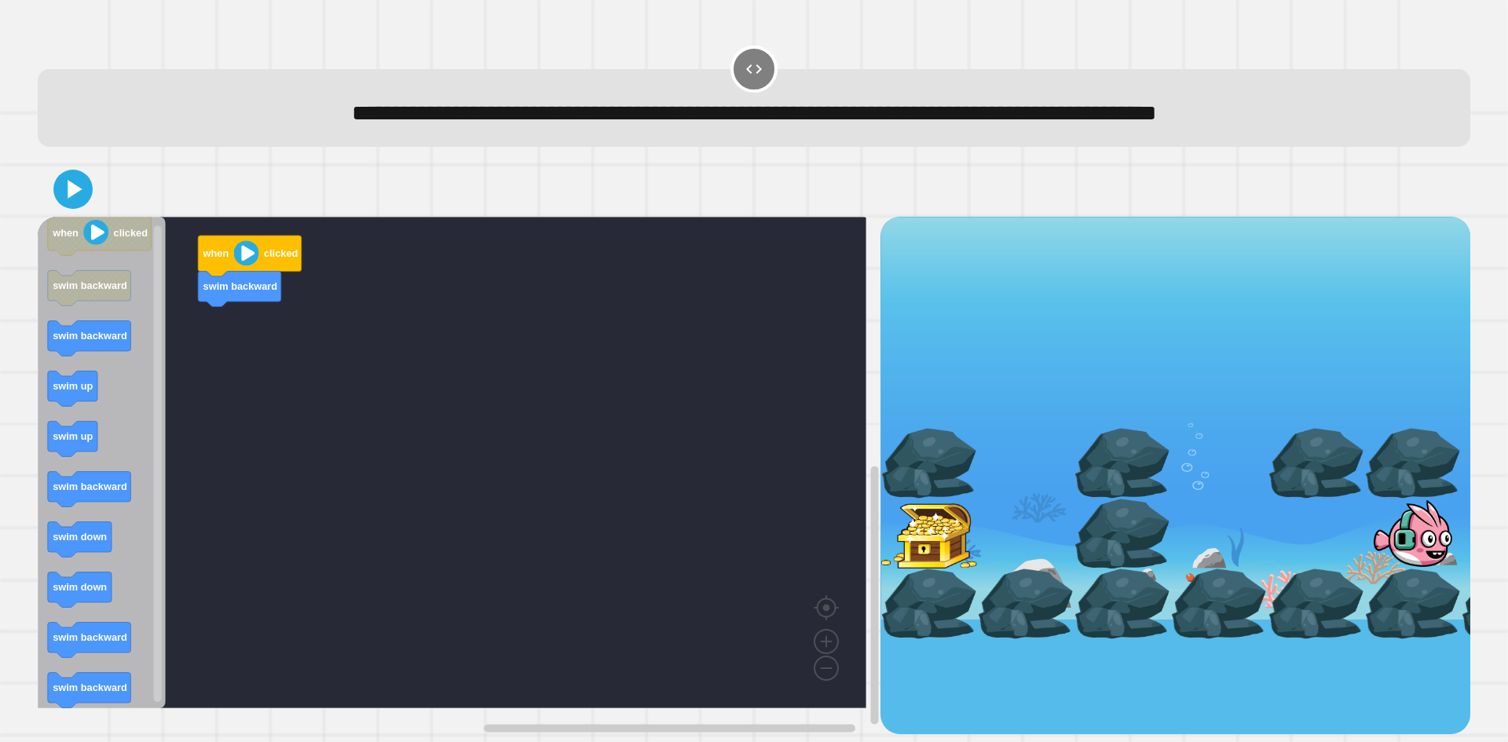
click at [216, 332] on div "when clicked swim backward when clicked swim backward swim backward swim up swi…" at bounding box center [459, 476] width 843 height 518
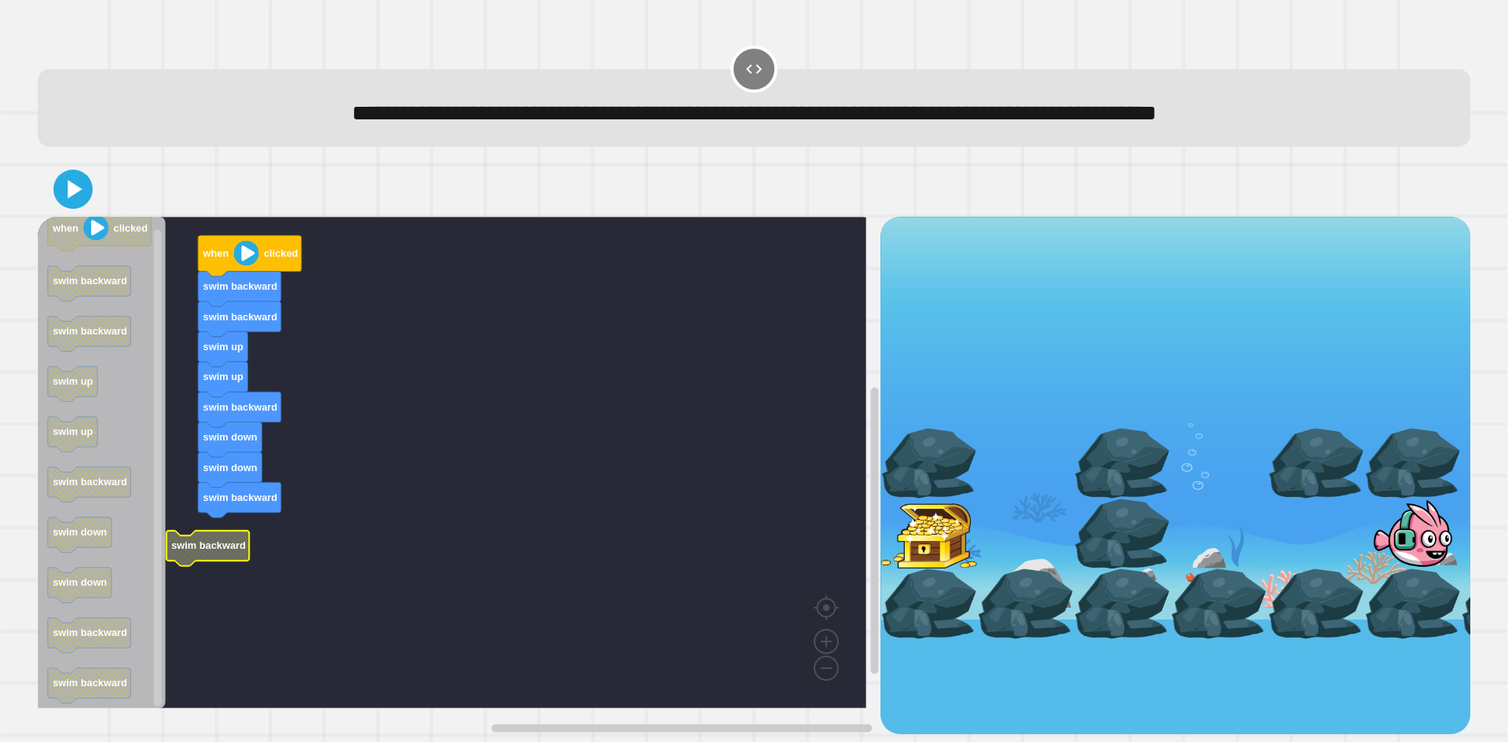
click at [249, 539] on g "when clicked swim backward swim backward swim up swim up swim backward swim dow…" at bounding box center [464, 463] width 852 height 492
click at [76, 203] on icon at bounding box center [73, 189] width 38 height 38
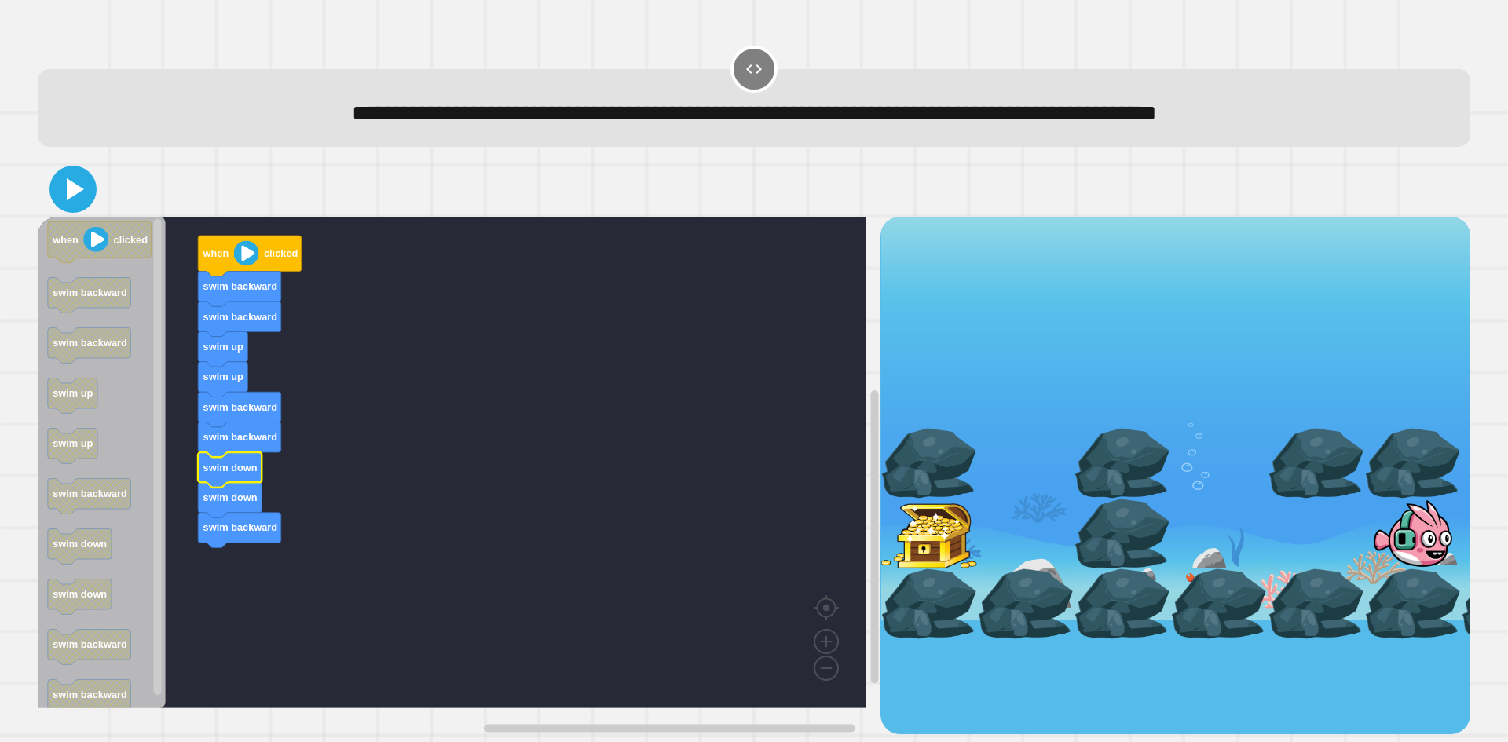
click at [76, 189] on icon at bounding box center [75, 189] width 17 height 22
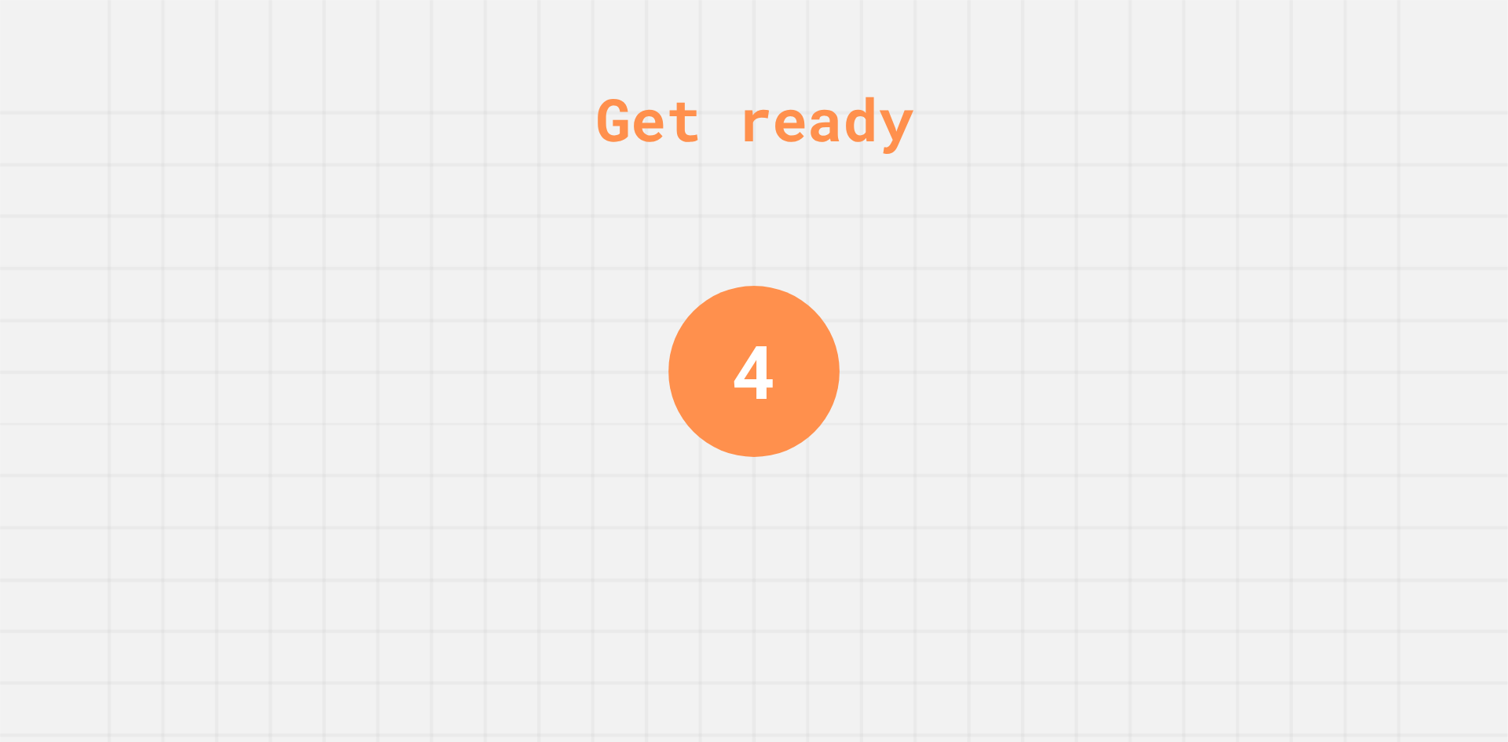
click at [510, 214] on div "Get ready 4" at bounding box center [754, 371] width 1508 height 742
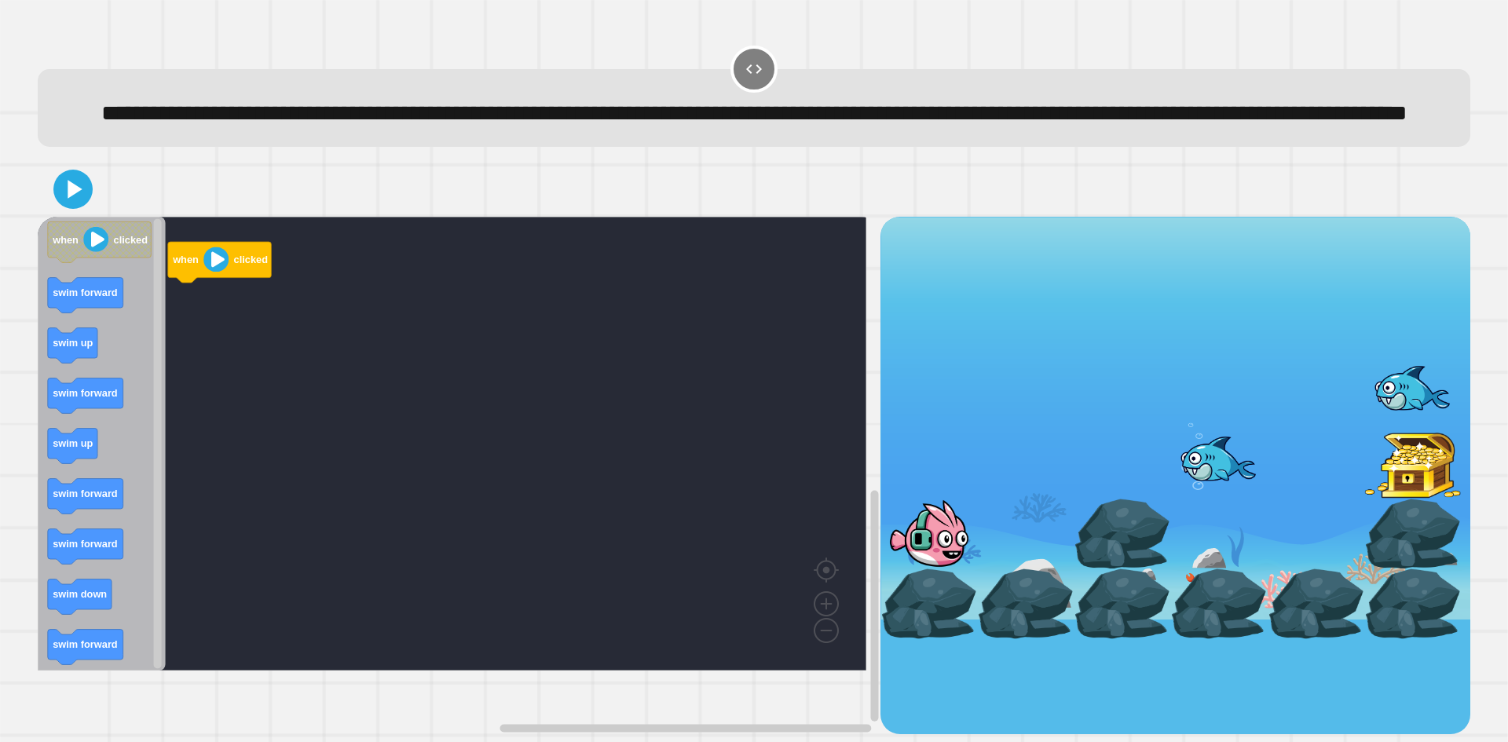
click at [445, 147] on div "**********" at bounding box center [754, 108] width 1433 height 78
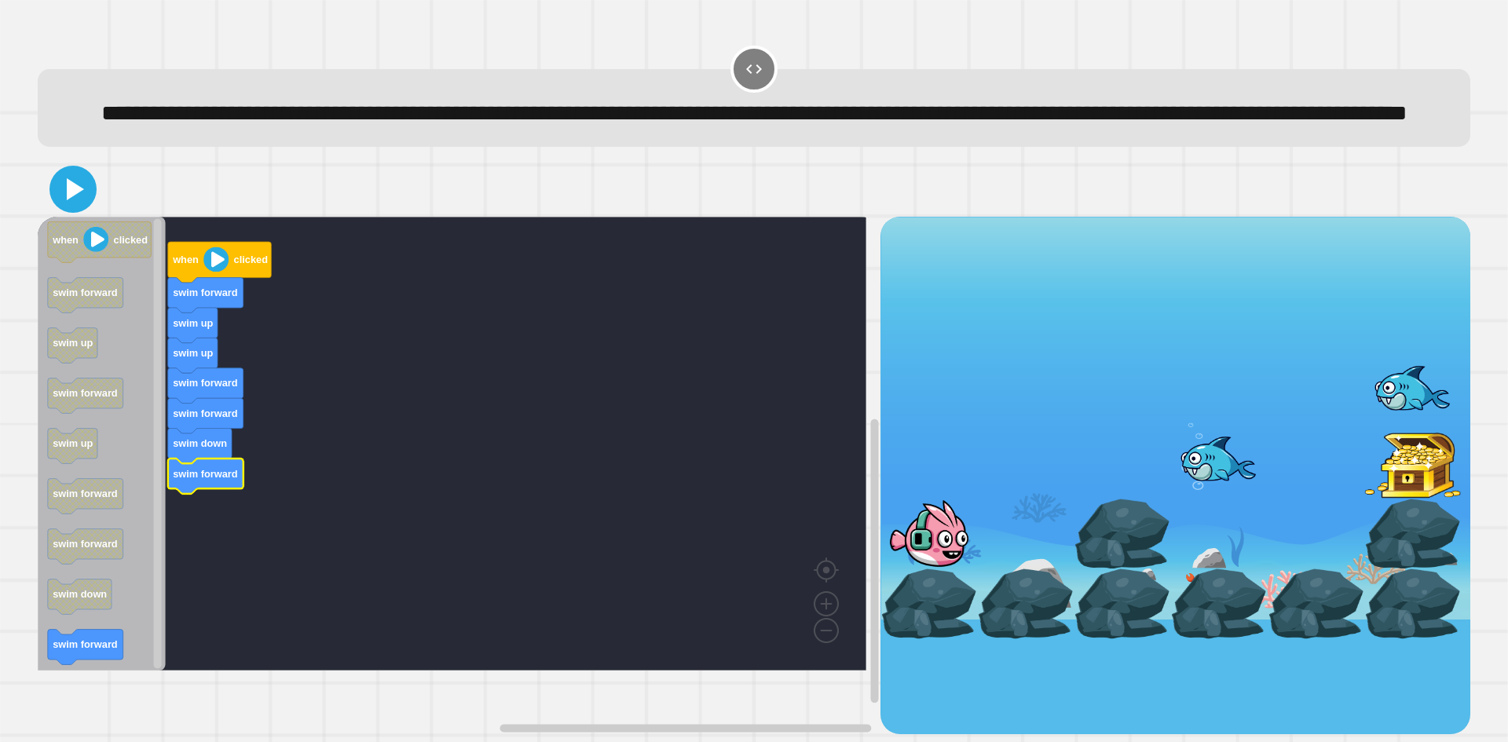
click at [78, 208] on icon at bounding box center [73, 189] width 38 height 38
click at [69, 200] on icon at bounding box center [76, 189] width 16 height 20
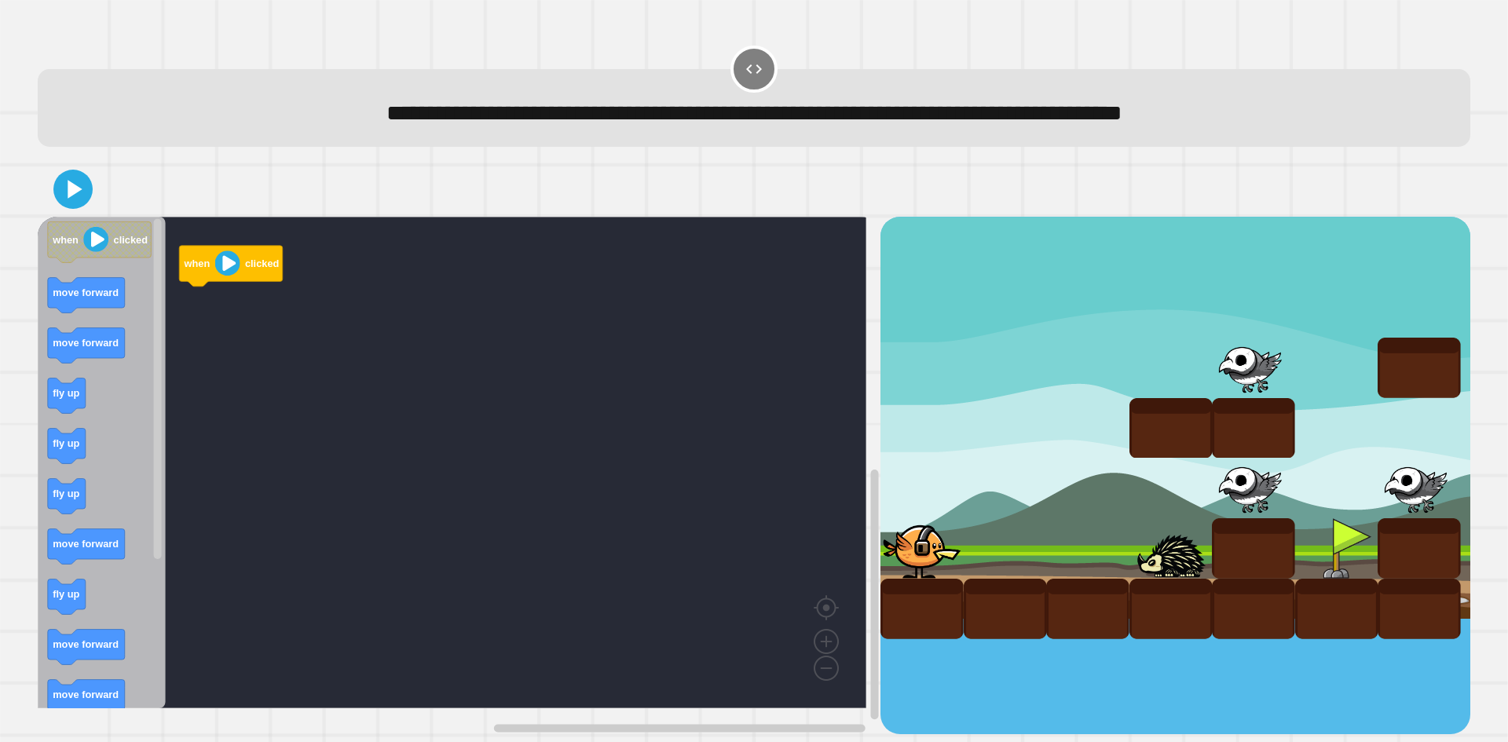
click at [110, 317] on icon "when clicked move forward move forward fly up fly up fly up move forward fly up…" at bounding box center [102, 463] width 128 height 492
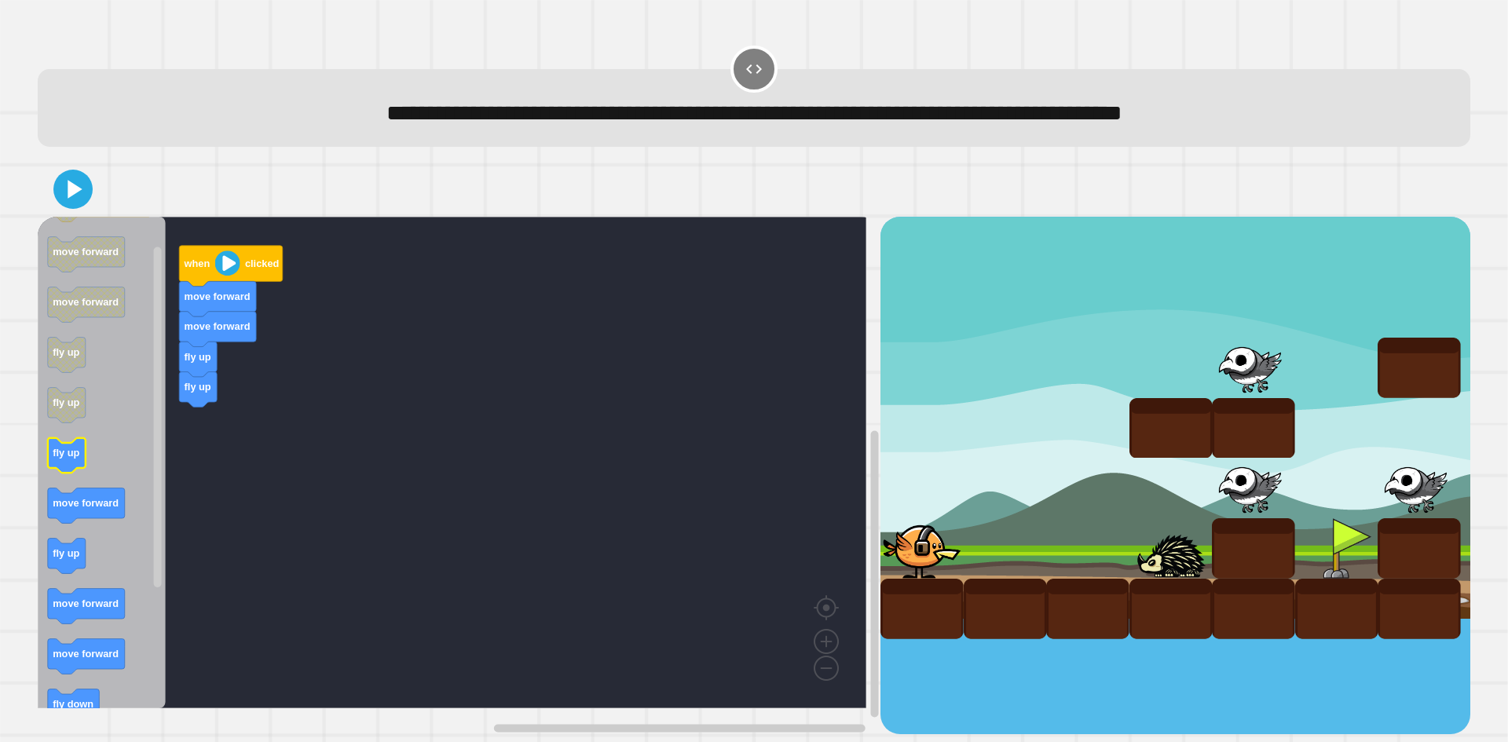
click at [192, 446] on div "when clicked move forward move forward fly up fly up when clicked move forward …" at bounding box center [459, 476] width 843 height 518
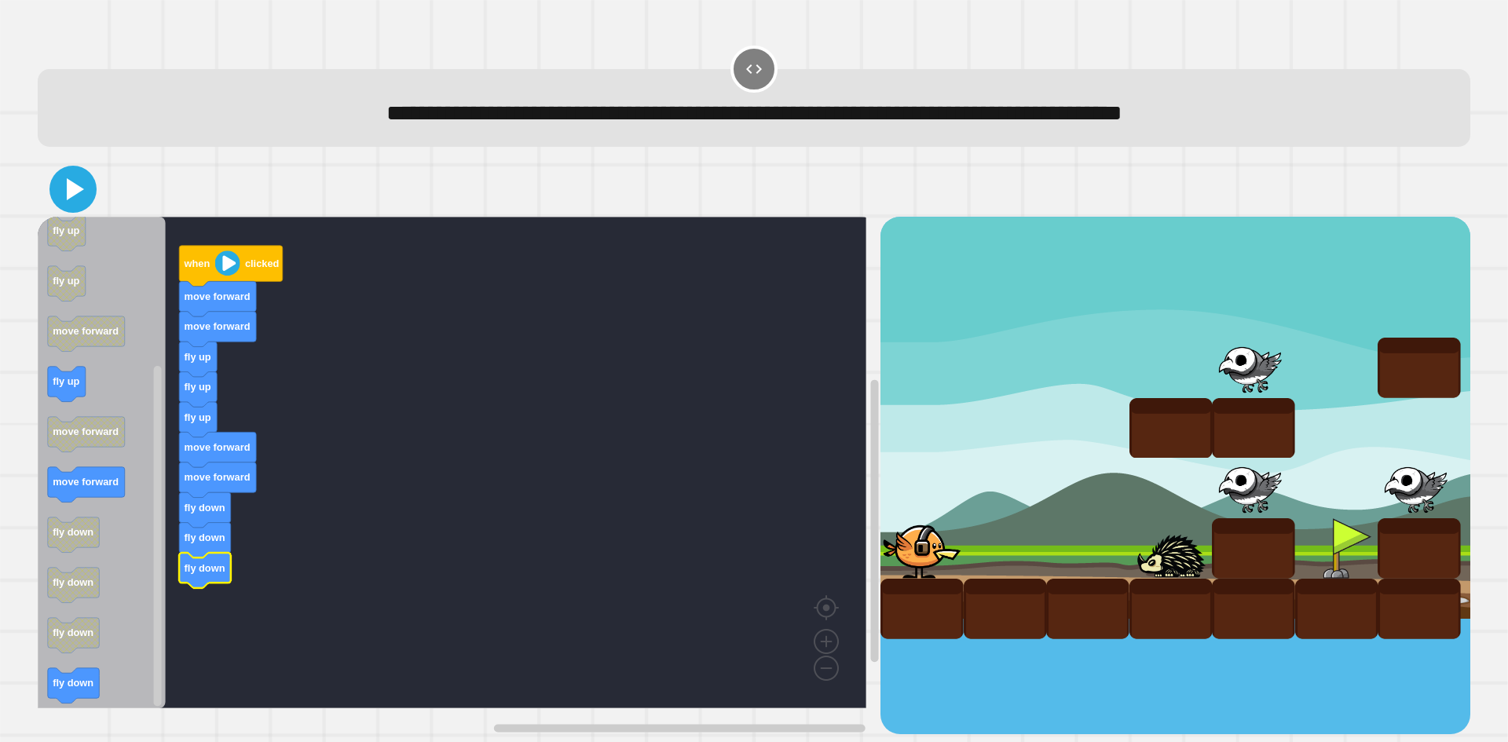
click at [81, 197] on icon at bounding box center [73, 189] width 38 height 38
click at [70, 196] on icon at bounding box center [75, 189] width 17 height 22
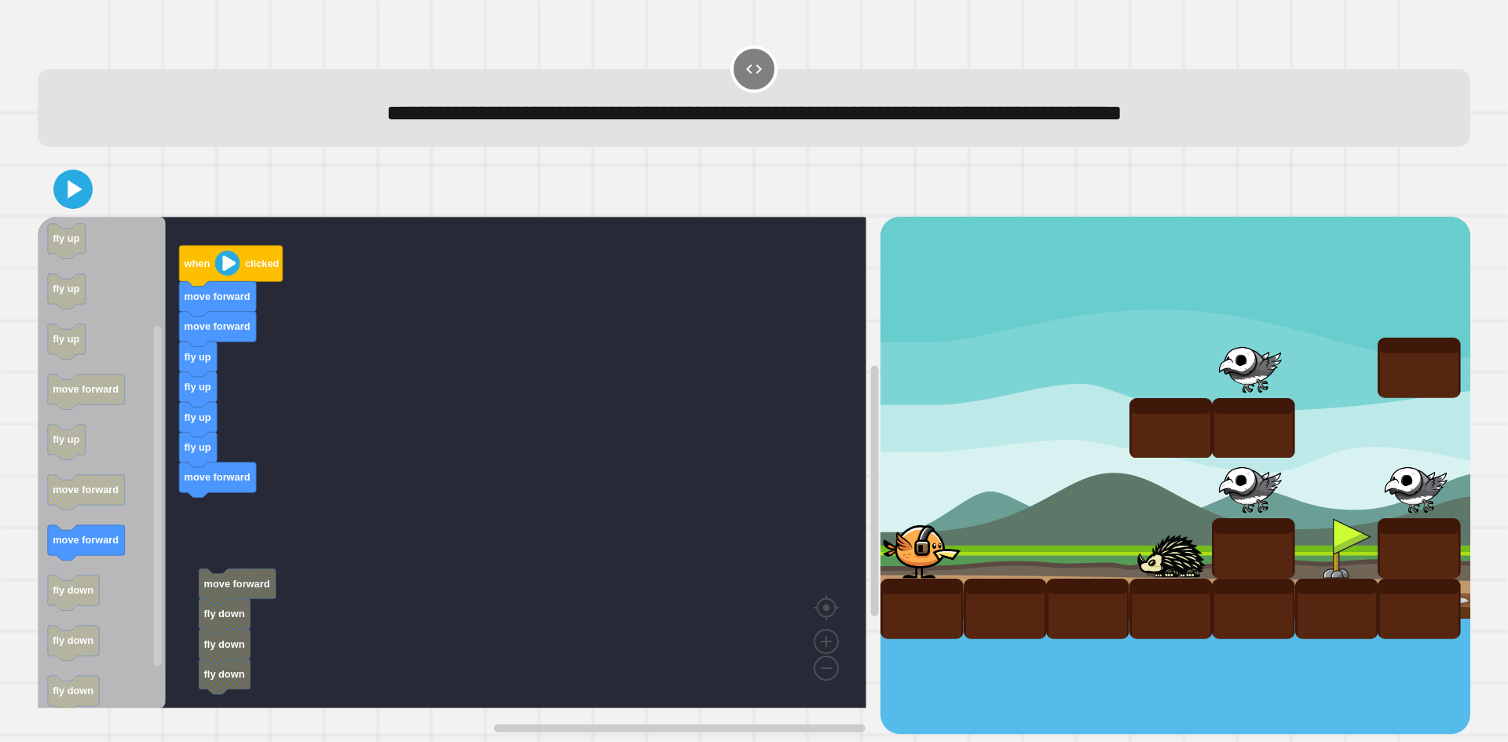
click at [214, 523] on div "when clicked move forward move forward fly up fly up fly up fly up move forward…" at bounding box center [459, 476] width 843 height 518
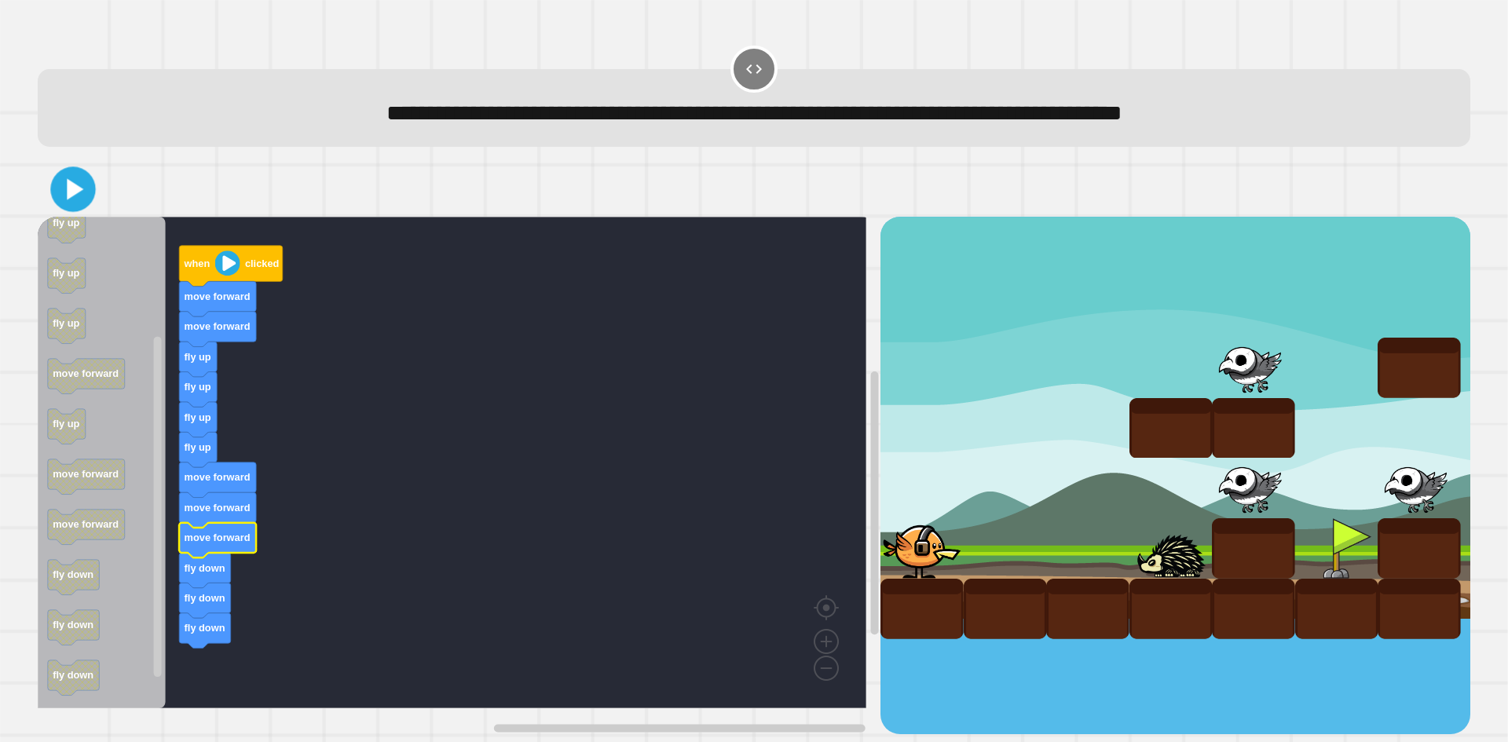
click at [65, 189] on icon at bounding box center [73, 189] width 36 height 36
click at [75, 201] on icon at bounding box center [72, 189] width 31 height 31
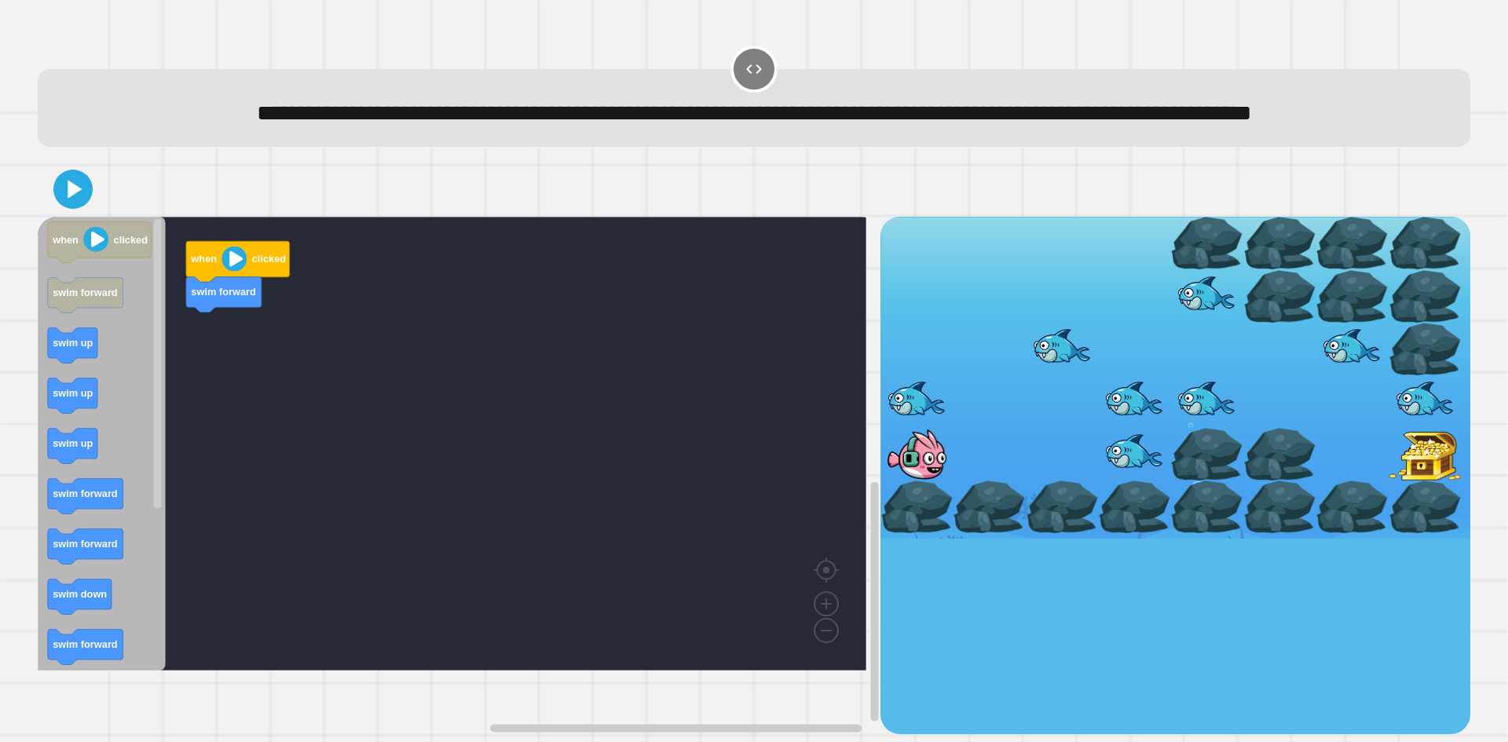
click at [102, 448] on icon "Blockly Workspace" at bounding box center [102, 444] width 128 height 454
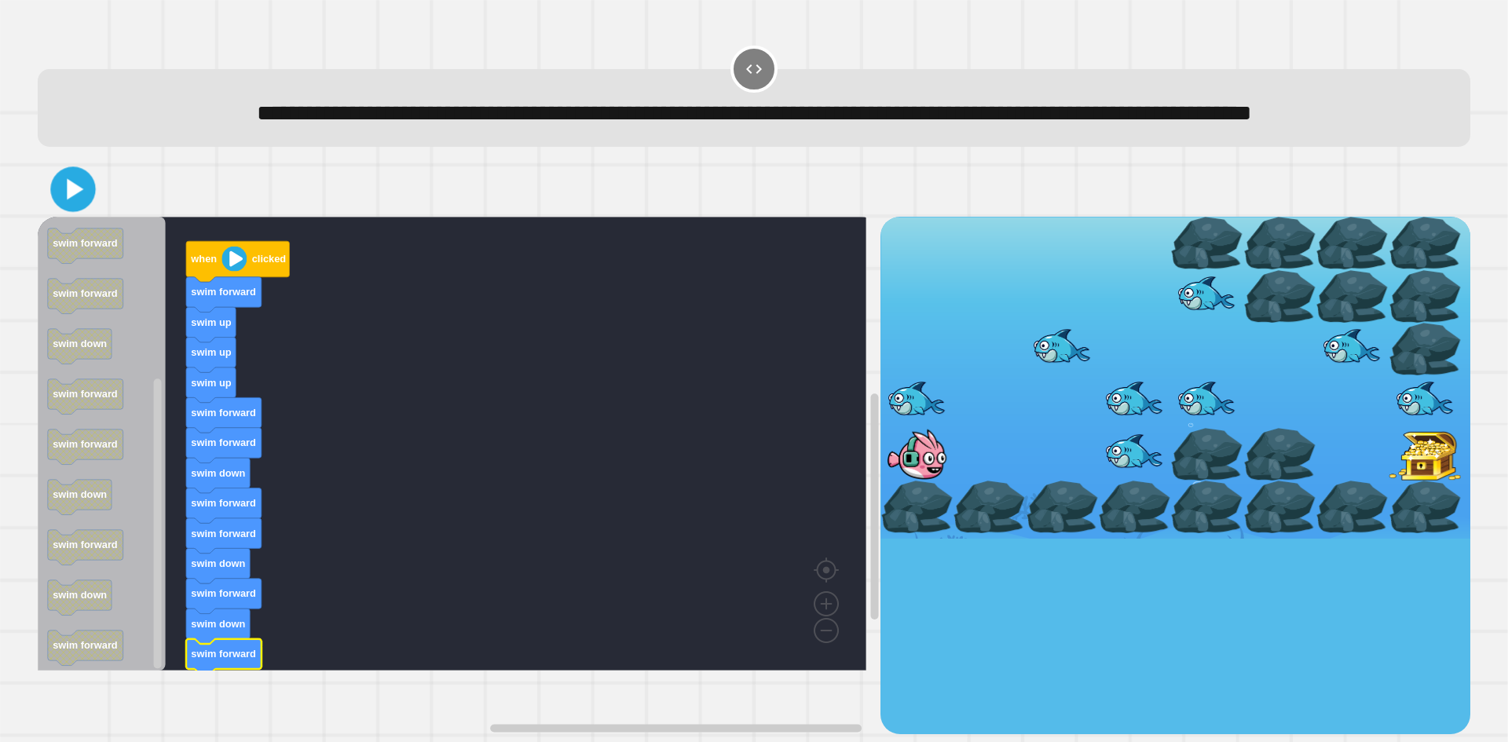
click at [82, 207] on icon at bounding box center [73, 189] width 36 height 36
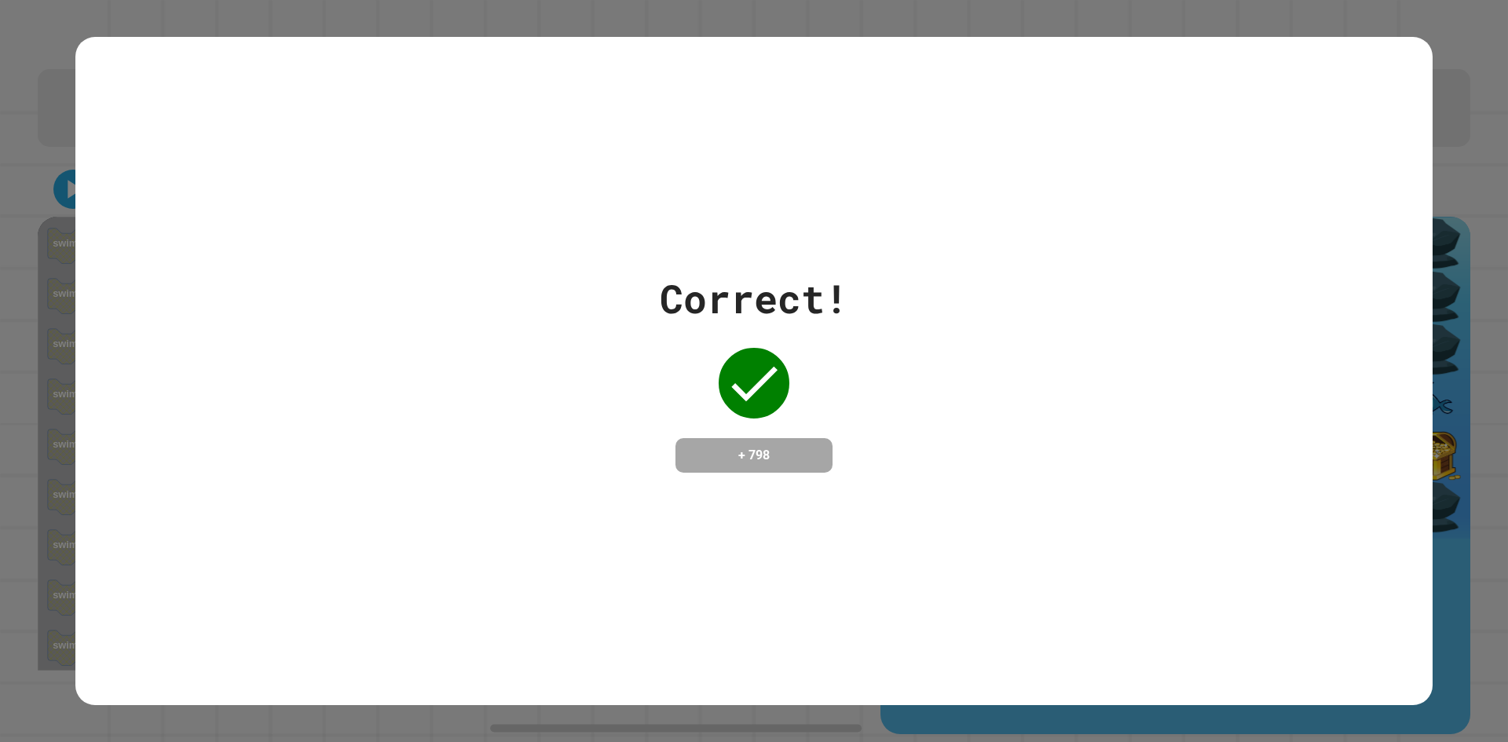
click at [1159, 17] on div "Correct! + 798" at bounding box center [754, 371] width 1508 height 742
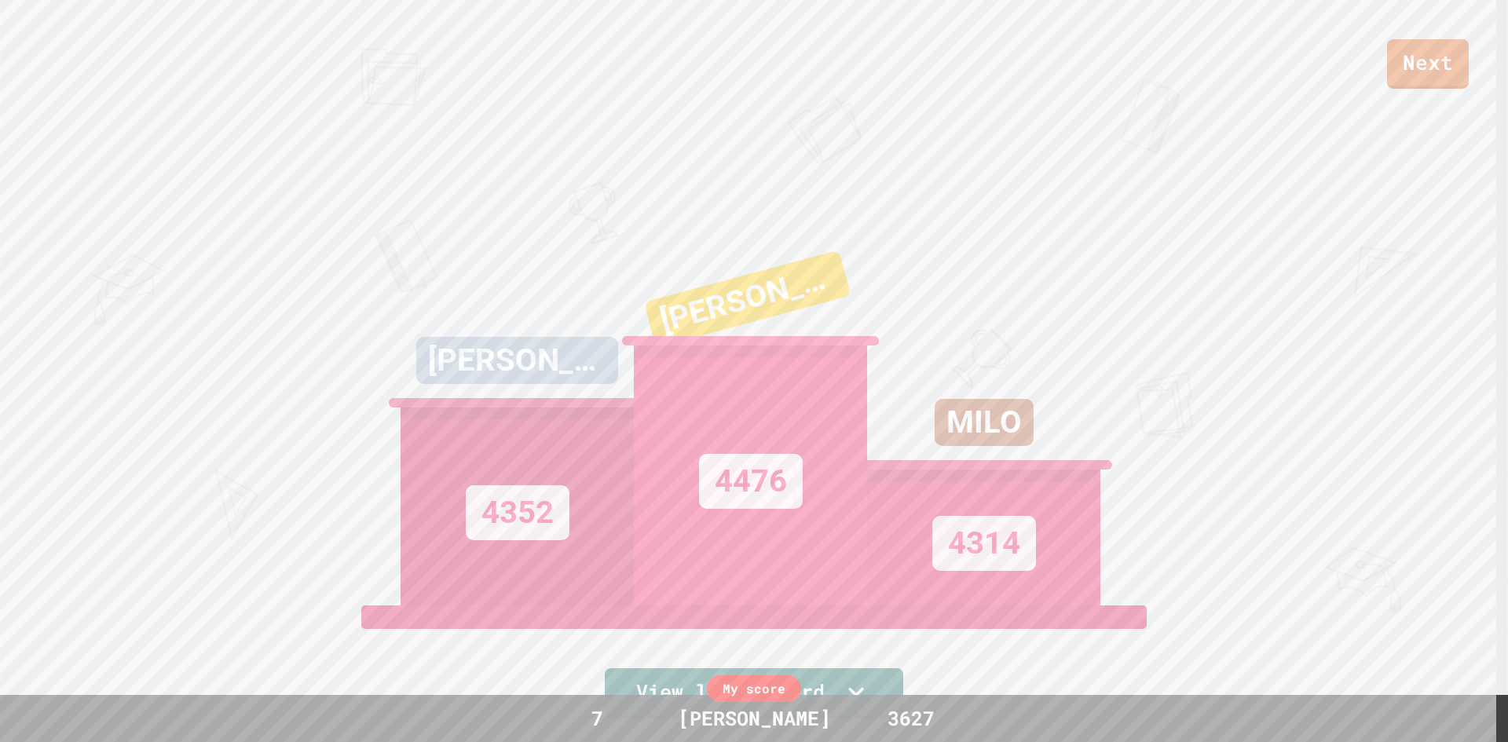
click at [298, 212] on div "Next [PERSON_NAME] 4352 [PERSON_NAME] 4476 [PERSON_NAME] 4314 View leaderboard" at bounding box center [754, 371] width 1508 height 742
drag, startPoint x: 936, startPoint y: 79, endPoint x: 866, endPoint y: 155, distance: 103.4
click at [935, 78] on div "Next" at bounding box center [754, 44] width 1508 height 89
click at [1432, 51] on link "Next" at bounding box center [1428, 61] width 74 height 52
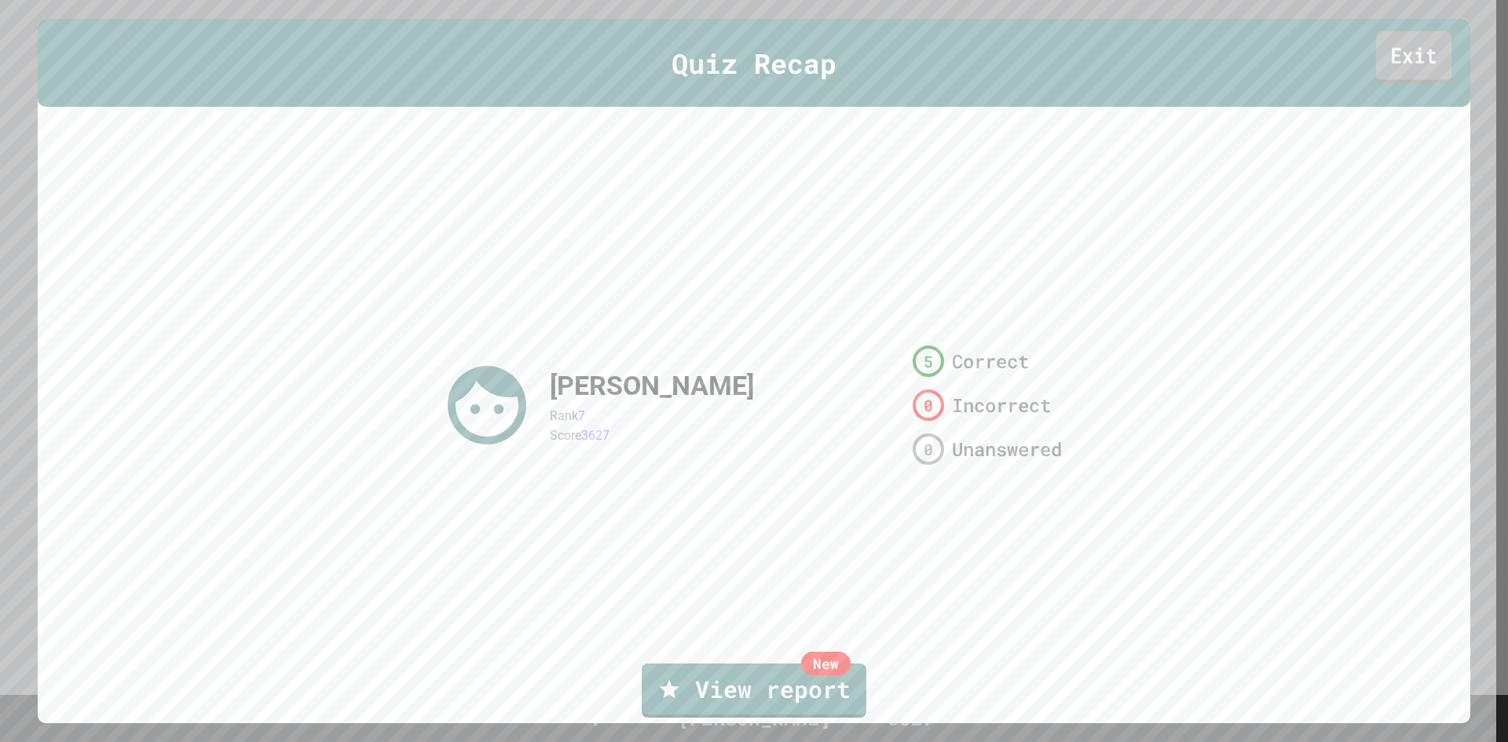
click at [1414, 55] on link "Exit" at bounding box center [1413, 57] width 75 height 52
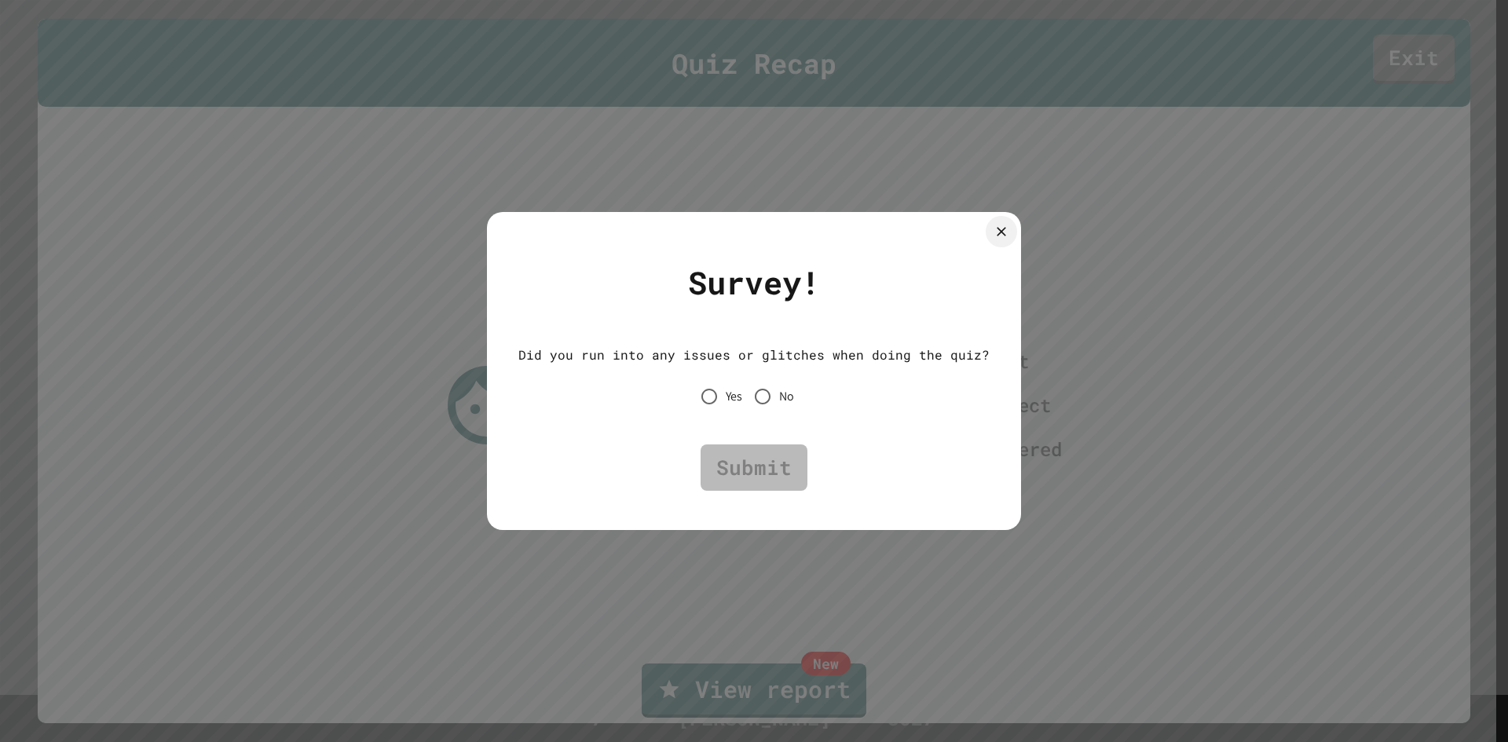
click at [781, 397] on span "No" at bounding box center [786, 396] width 15 height 19
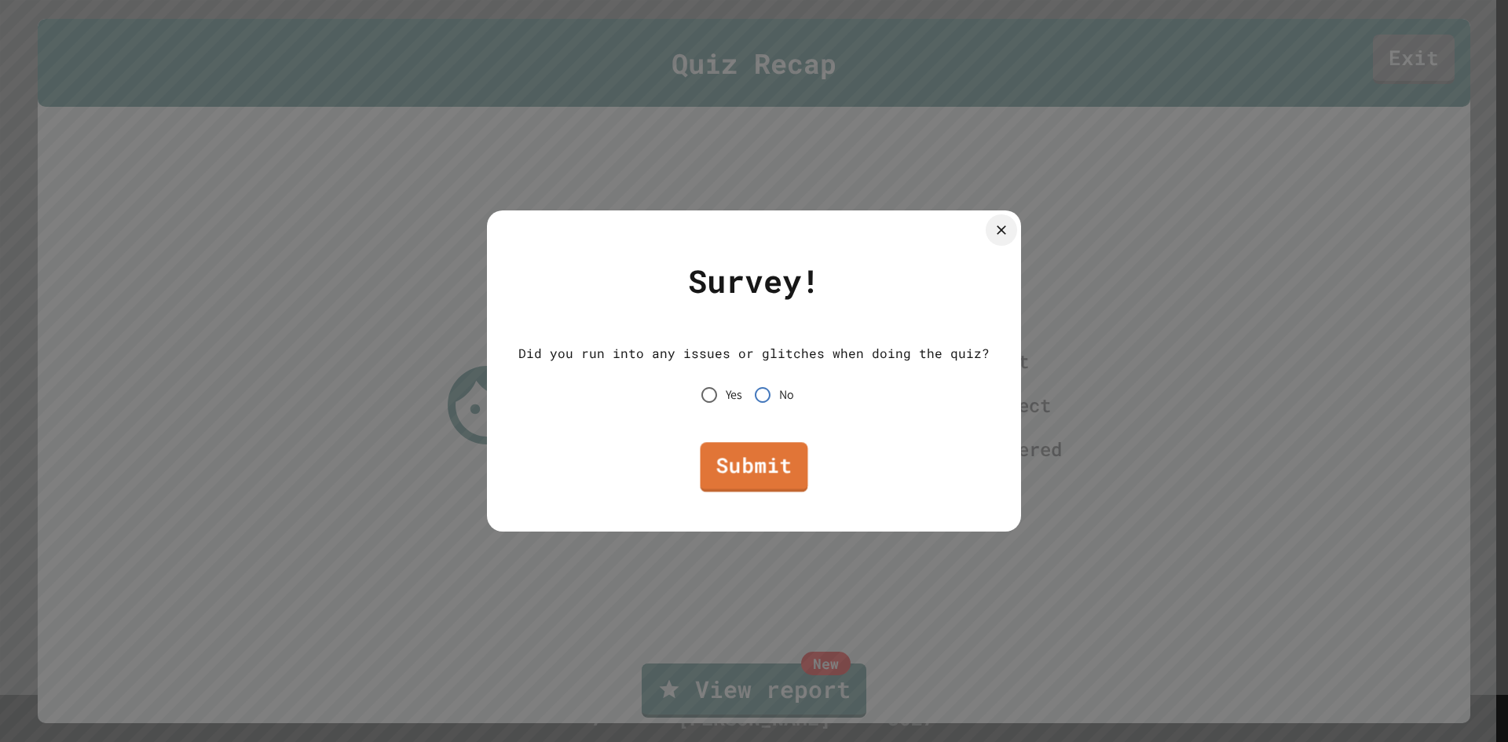
click at [748, 482] on link "Submit" at bounding box center [754, 467] width 108 height 50
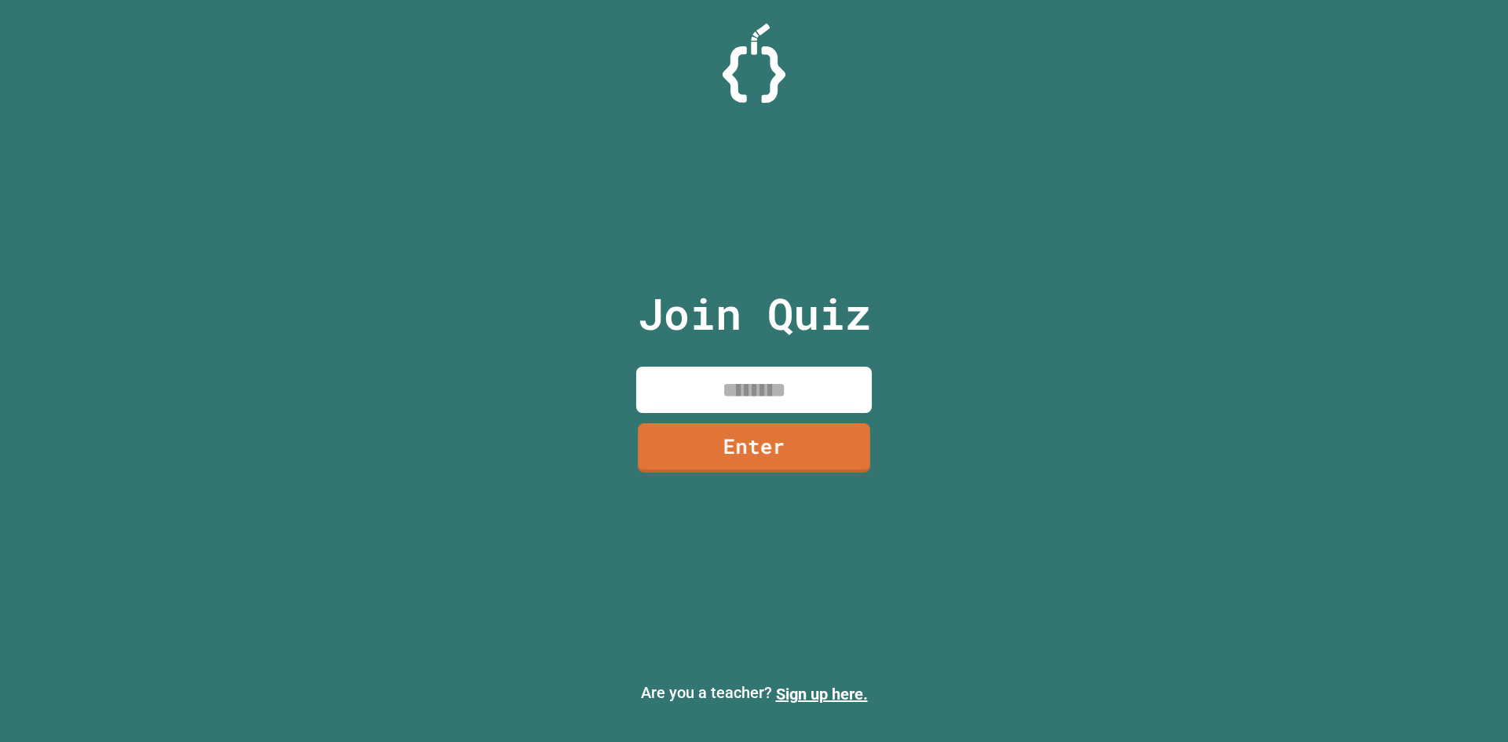
click at [760, 390] on input at bounding box center [754, 390] width 236 height 46
drag, startPoint x: 798, startPoint y: 460, endPoint x: 804, endPoint y: 448, distance: 13.7
click at [804, 456] on link "Enter" at bounding box center [754, 445] width 215 height 52
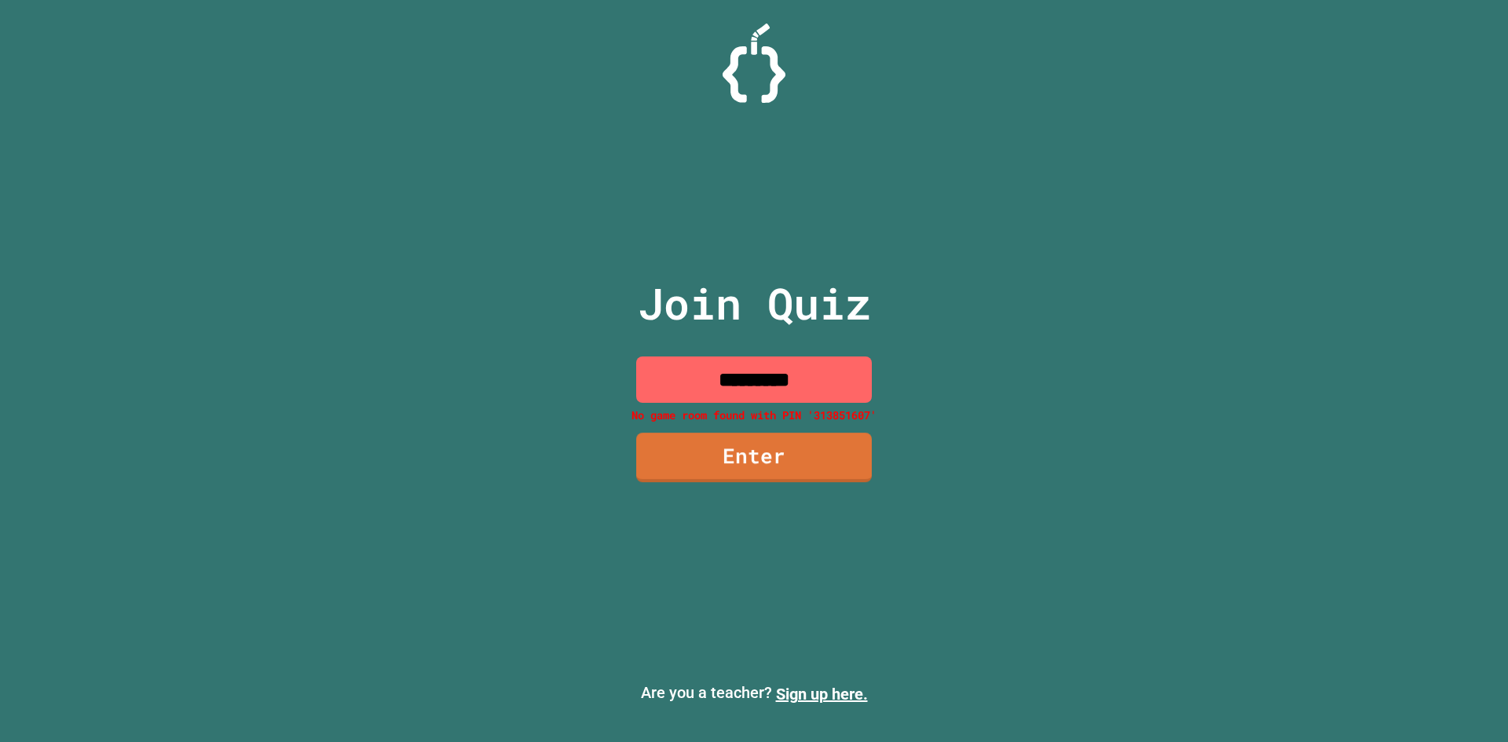
click at [792, 379] on input "*********" at bounding box center [754, 380] width 236 height 46
click at [790, 377] on input "*********" at bounding box center [754, 380] width 236 height 46
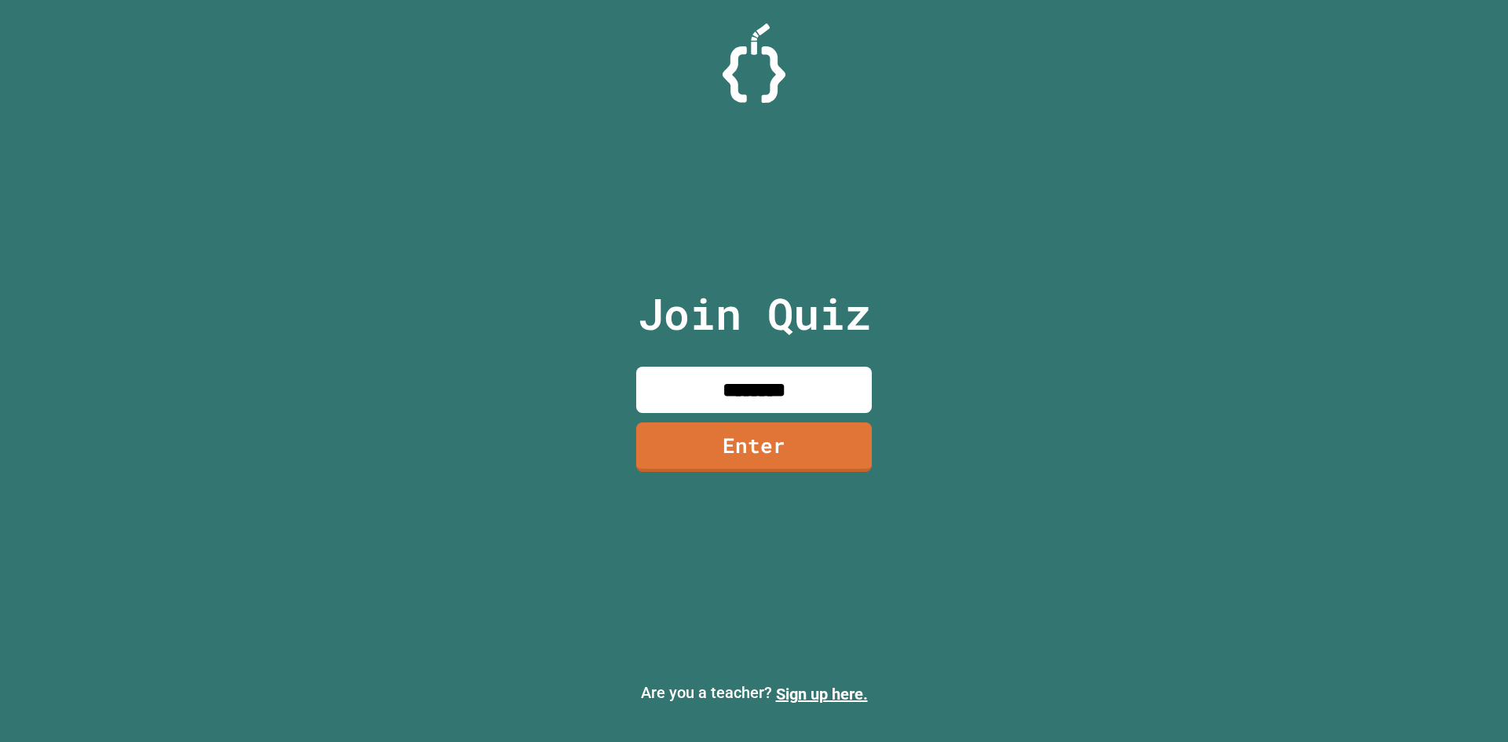
type input "********"
click at [788, 445] on link "Enter" at bounding box center [754, 445] width 229 height 52
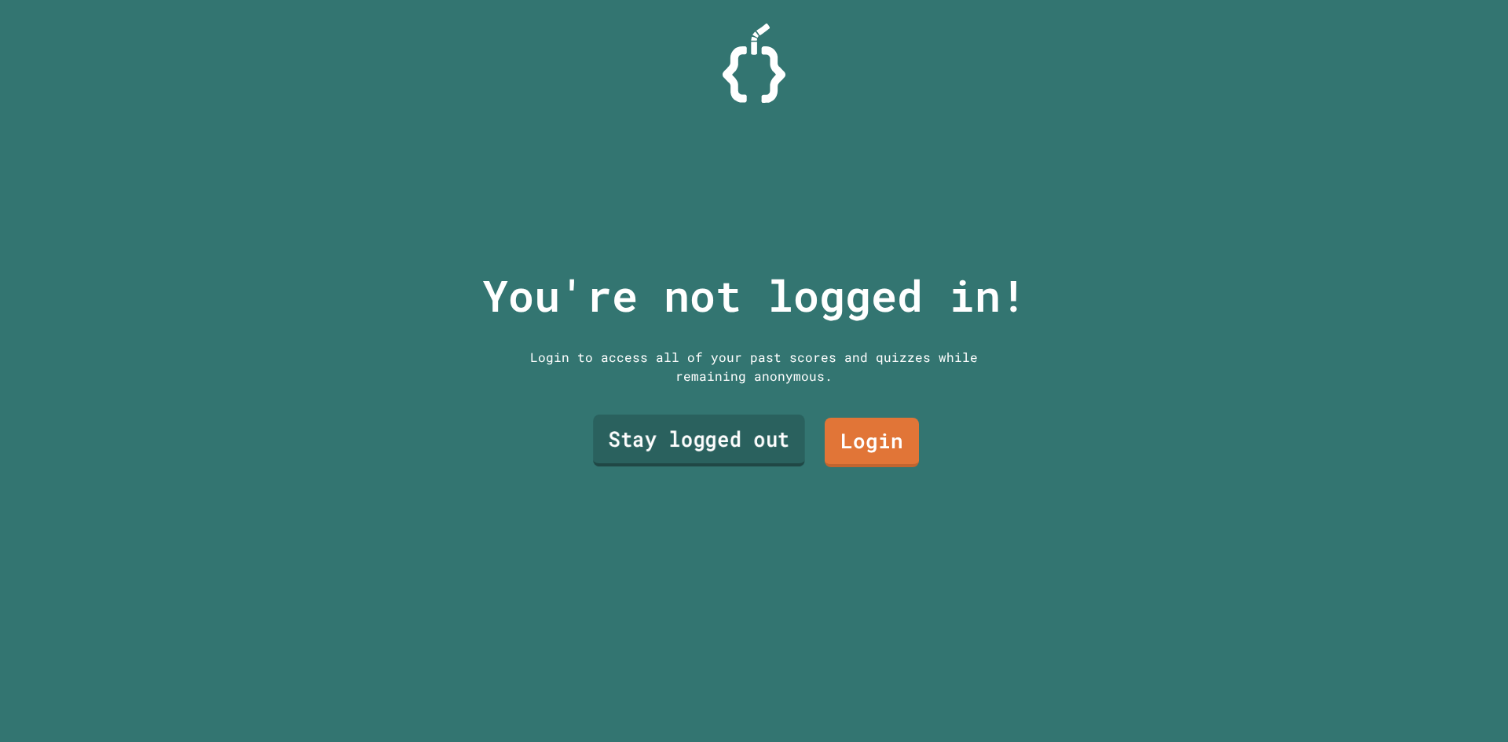
click at [789, 439] on link "Stay logged out" at bounding box center [699, 441] width 212 height 52
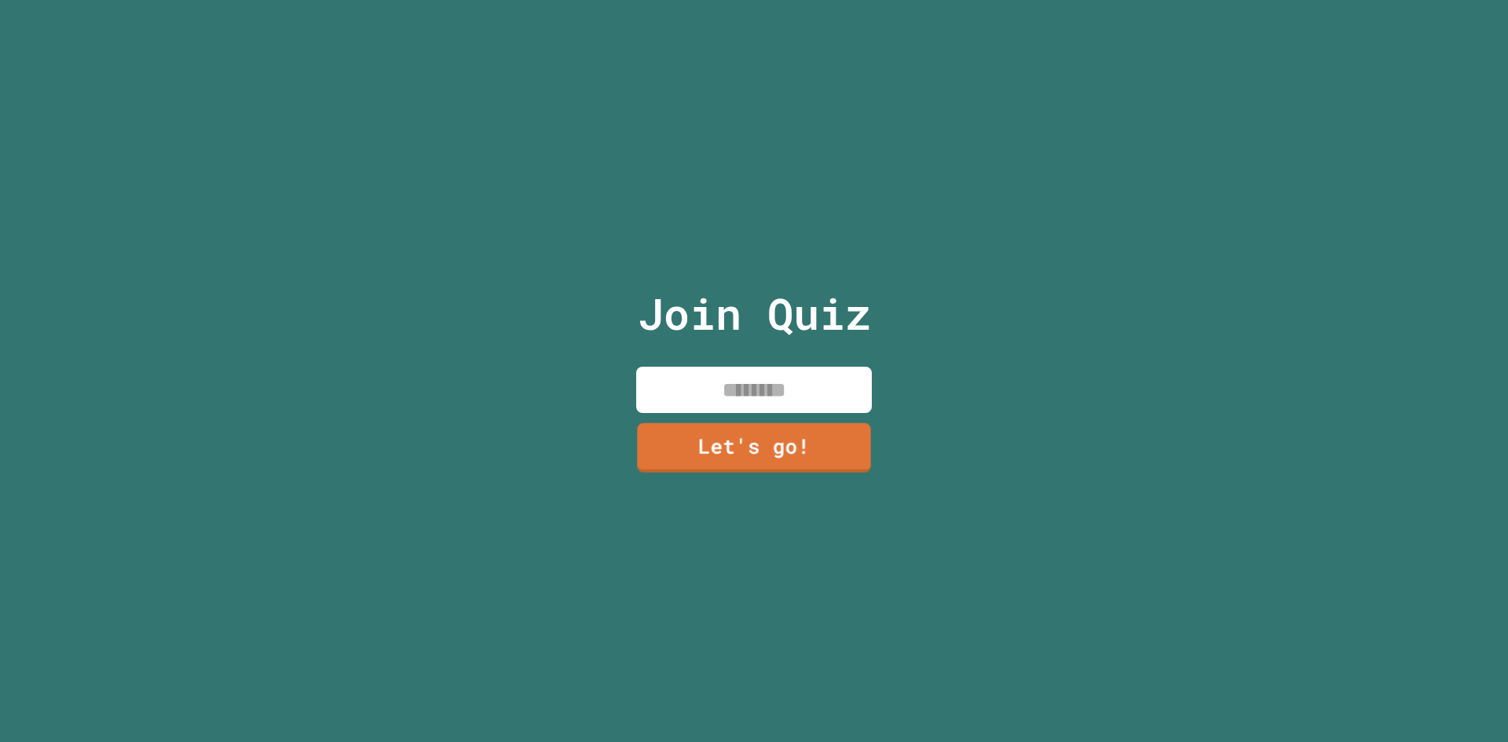
click at [755, 372] on input at bounding box center [754, 390] width 236 height 46
type input "***"
click at [679, 434] on link "Let's go!" at bounding box center [754, 445] width 214 height 52
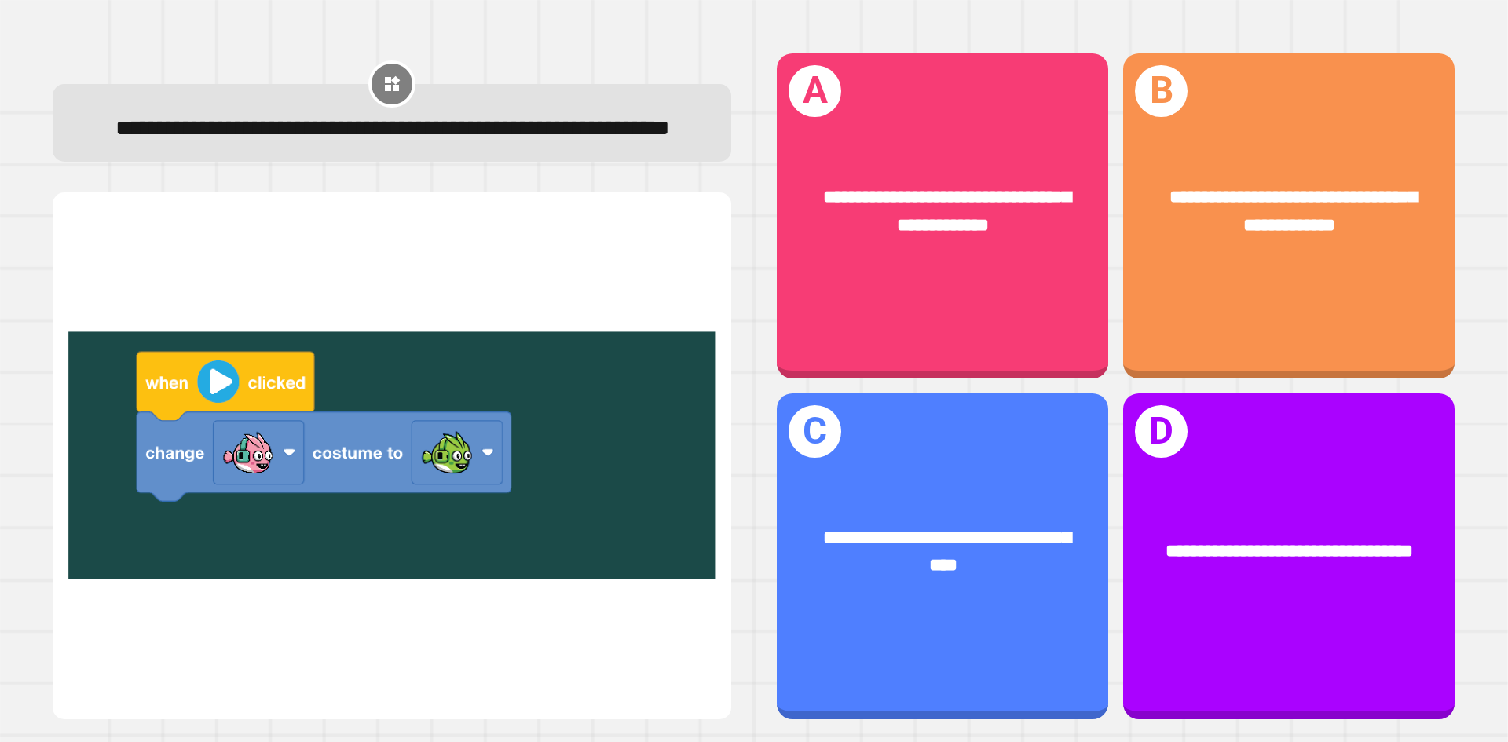
click at [238, 251] on div at bounding box center [392, 456] width 679 height 528
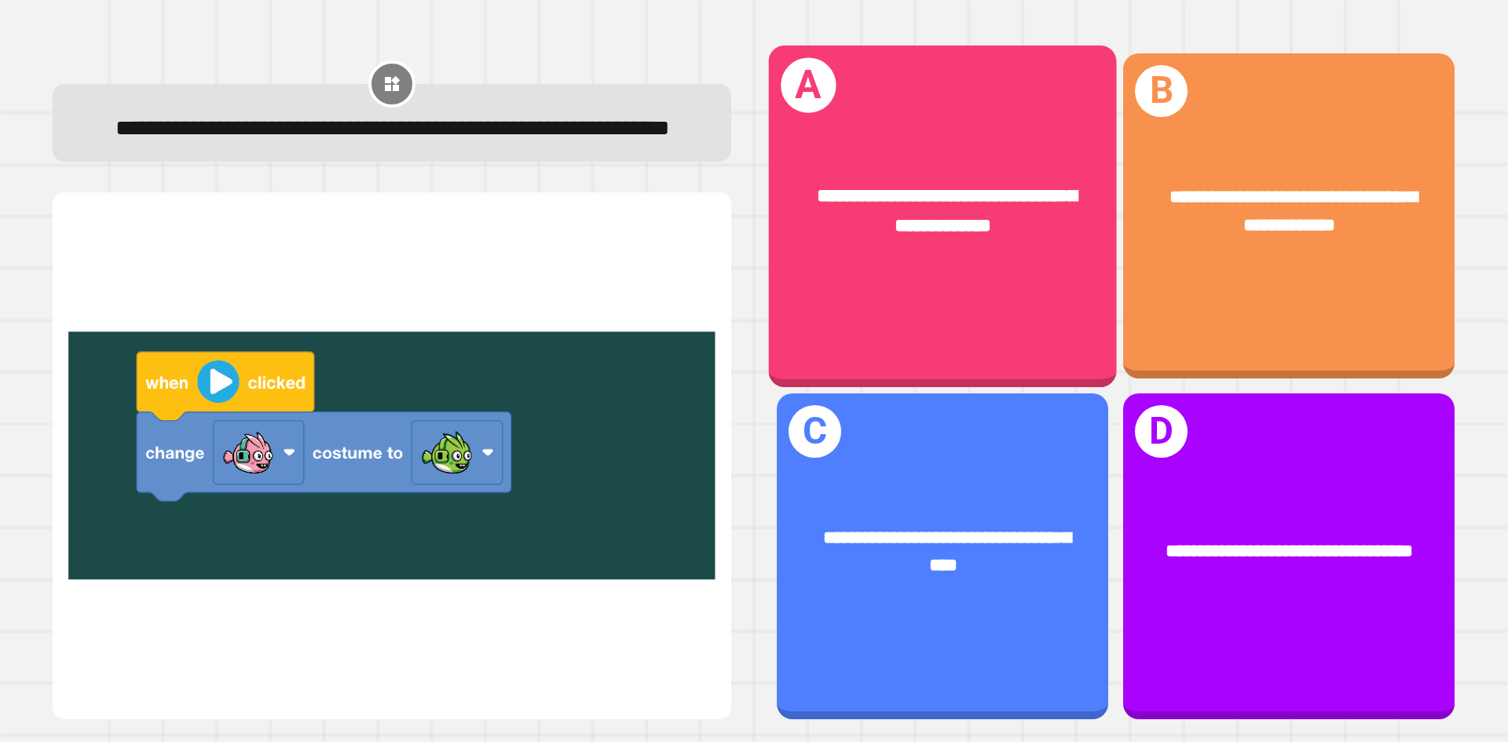
click at [1078, 247] on div "**********" at bounding box center [943, 212] width 348 height 135
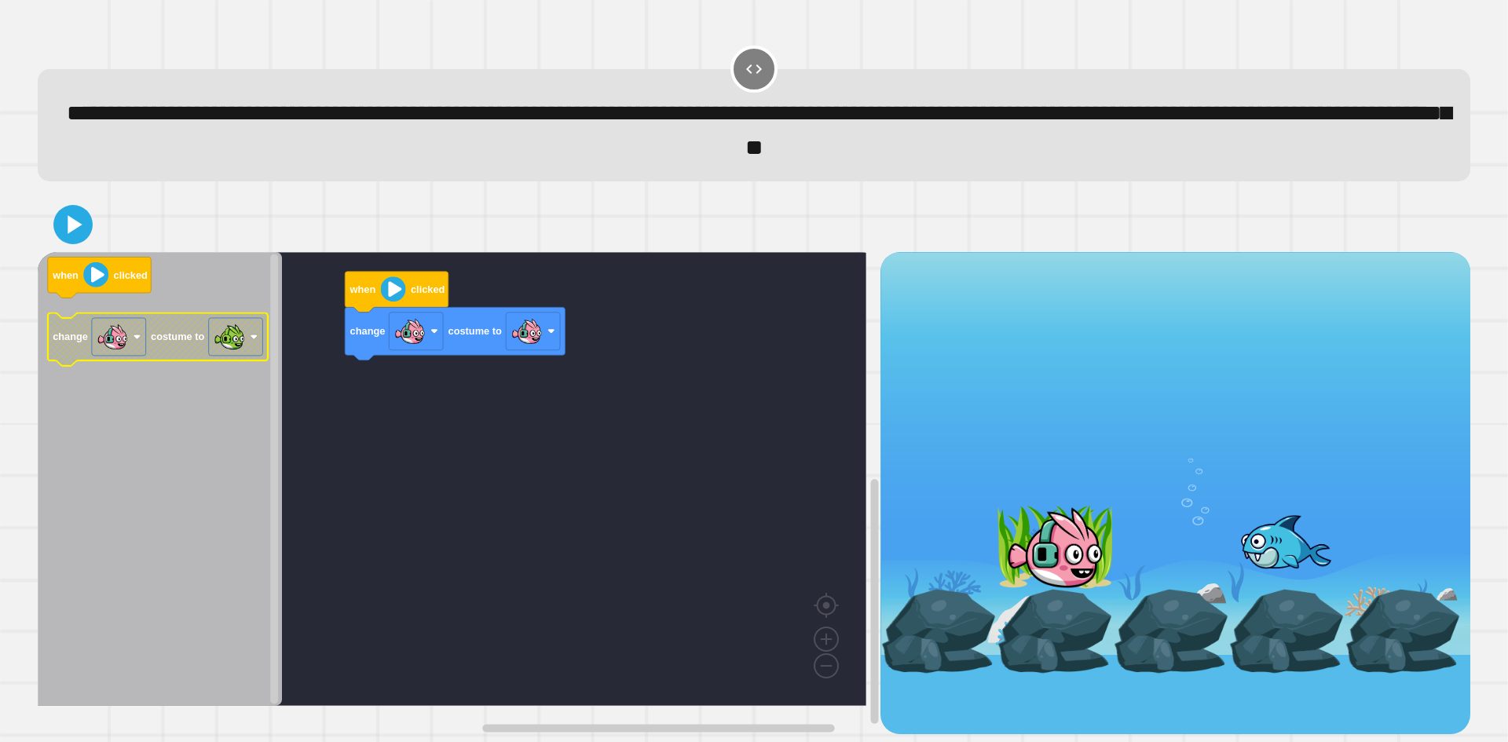
click at [213, 423] on icon "when clicked change costume to" at bounding box center [160, 479] width 244 height 454
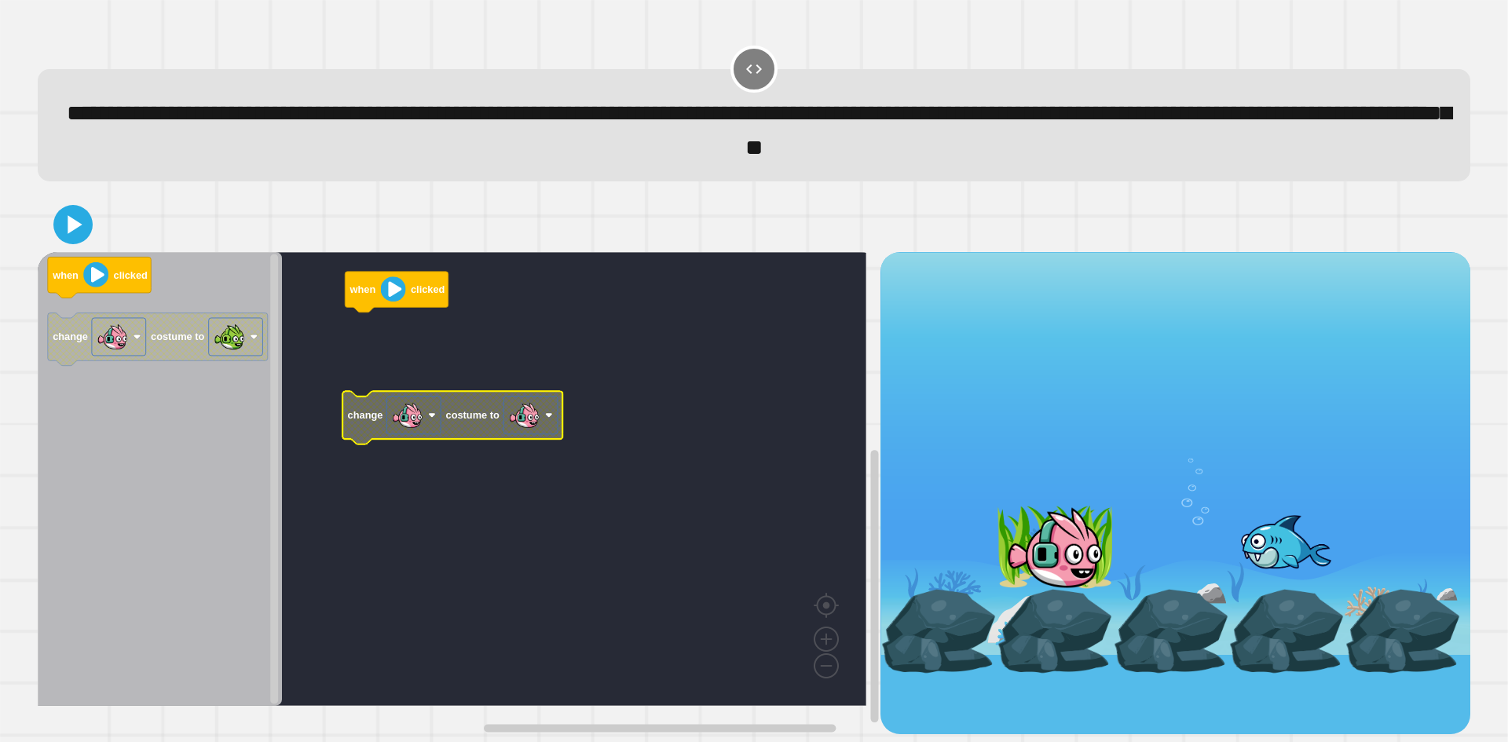
click at [522, 426] on image "Blockly Workspace" at bounding box center [524, 414] width 31 height 31
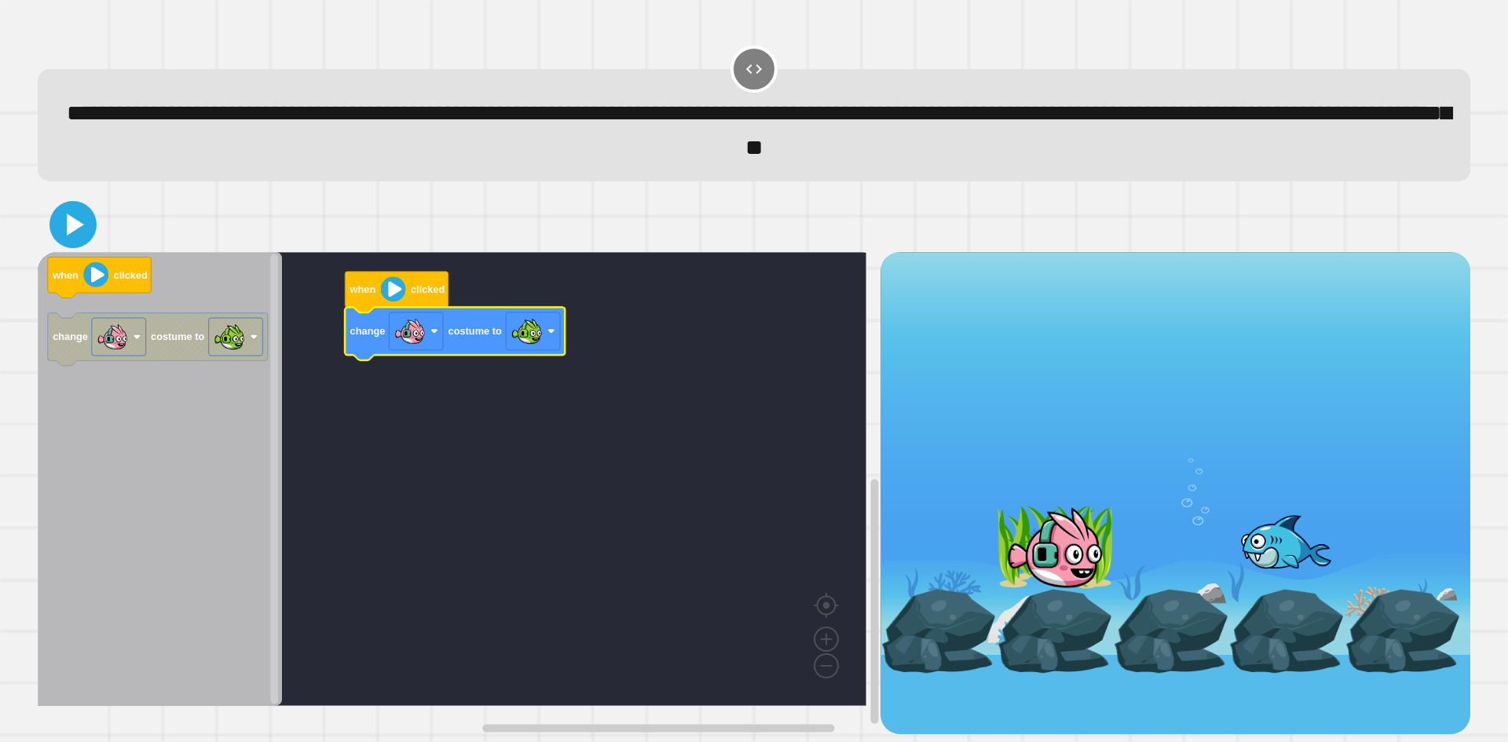
click at [75, 233] on icon at bounding box center [75, 225] width 17 height 22
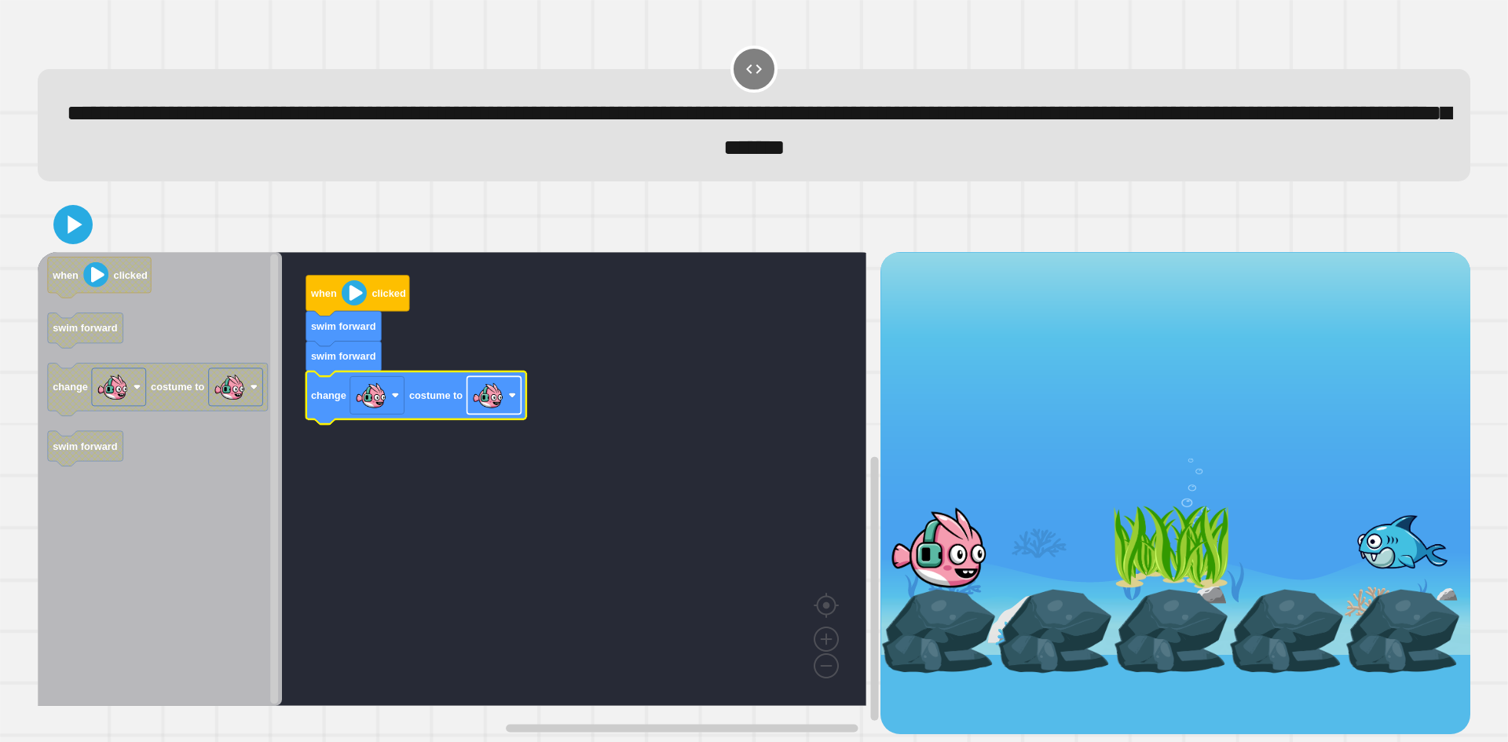
click at [479, 411] on image "Blockly Workspace" at bounding box center [487, 394] width 31 height 31
click at [85, 229] on icon at bounding box center [73, 225] width 38 height 38
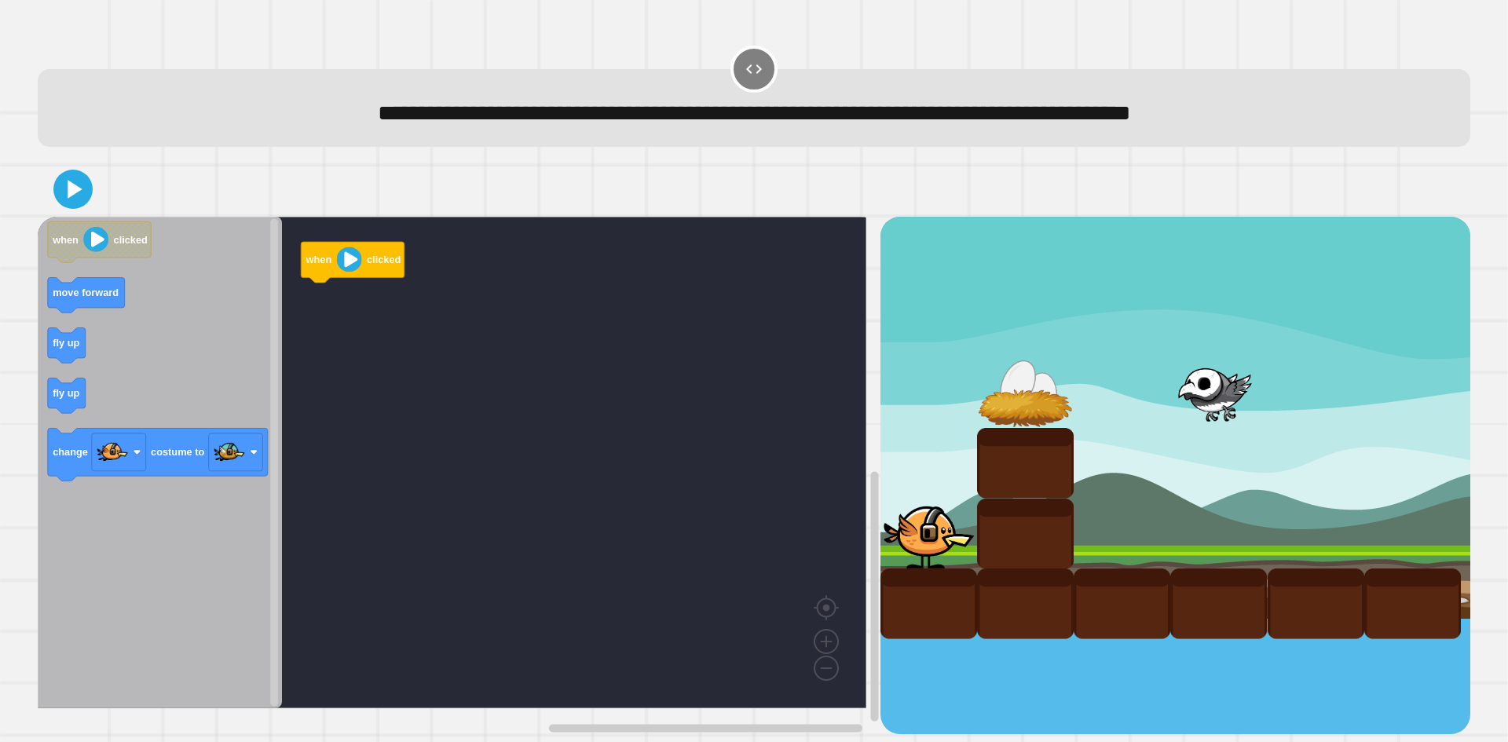
click at [561, 124] on span "**********" at bounding box center [754, 113] width 753 height 22
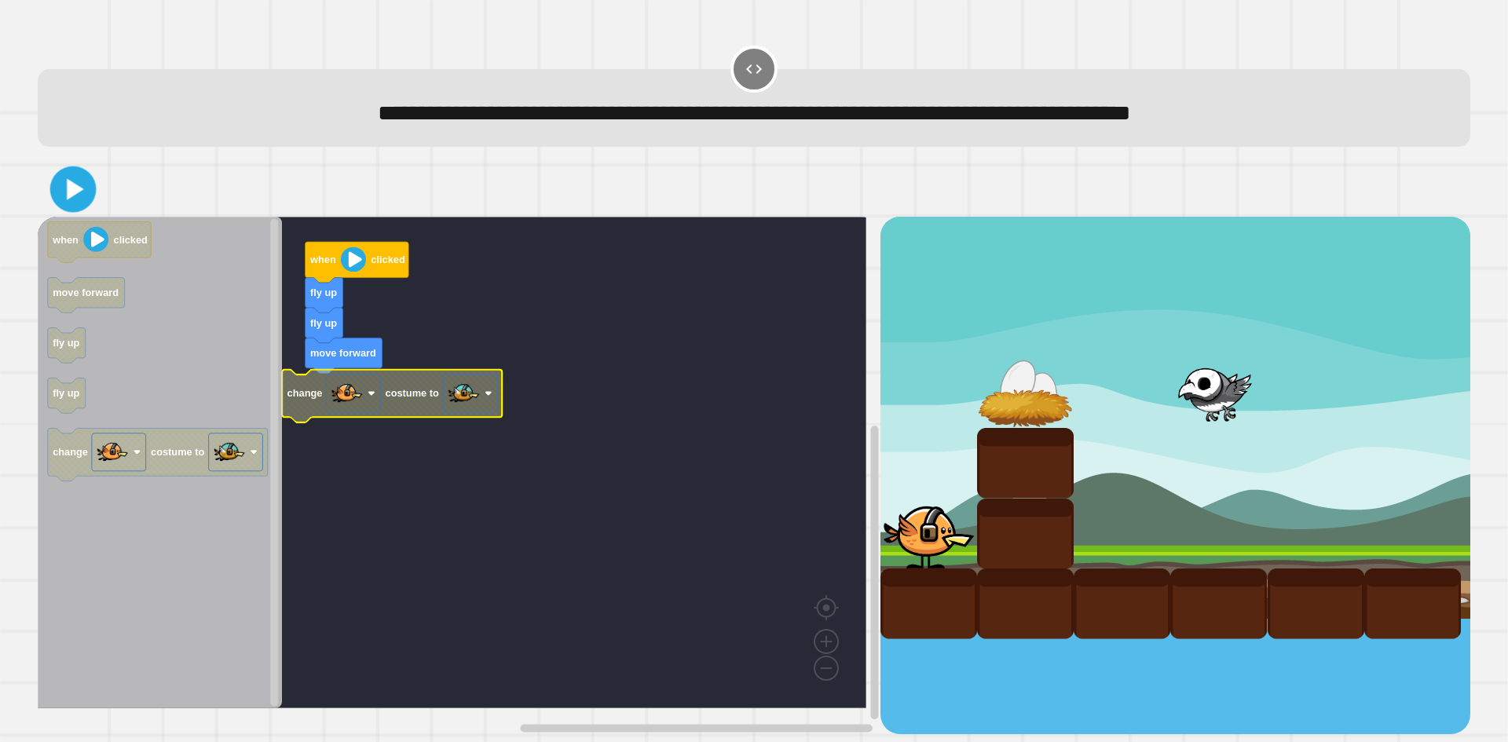
click at [68, 185] on icon at bounding box center [75, 189] width 17 height 21
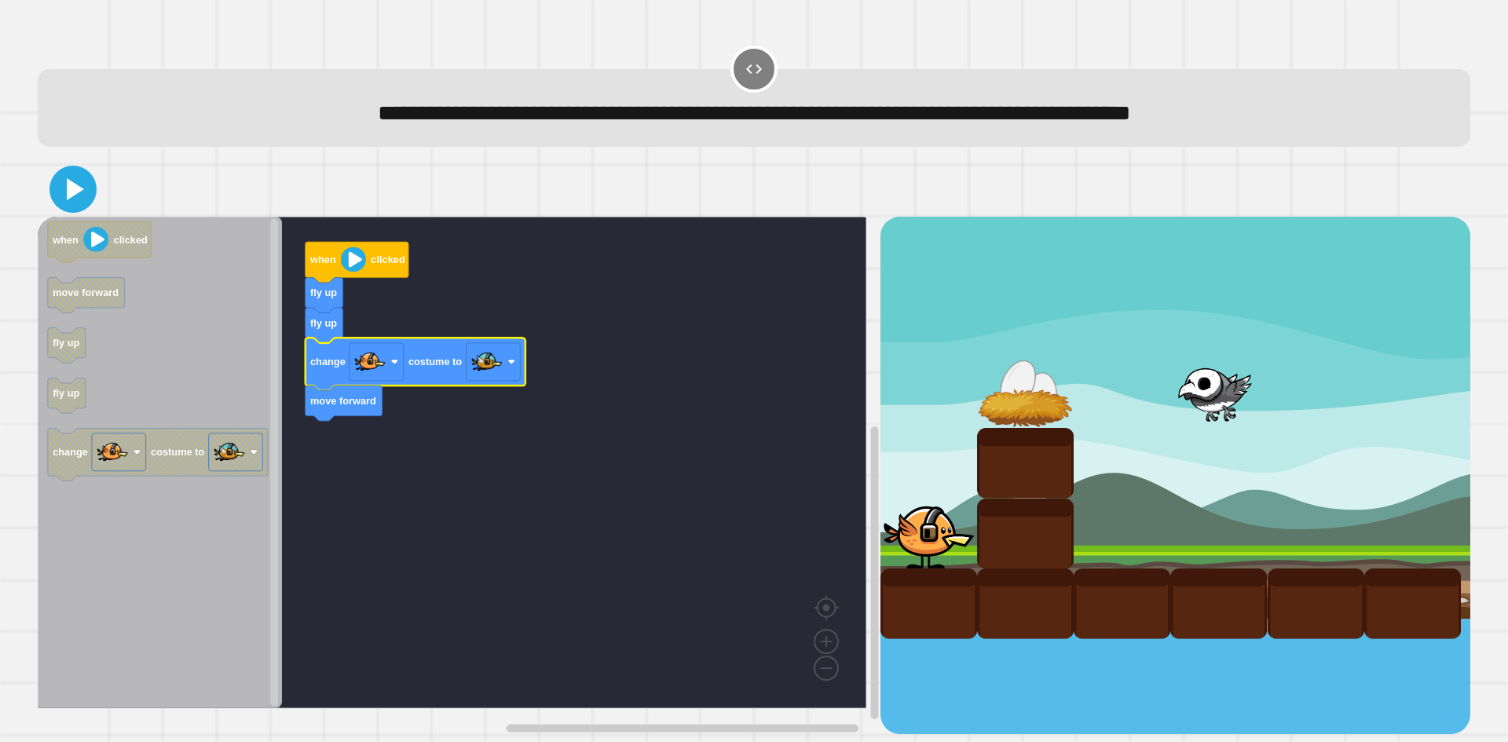
click at [65, 193] on icon at bounding box center [73, 189] width 38 height 38
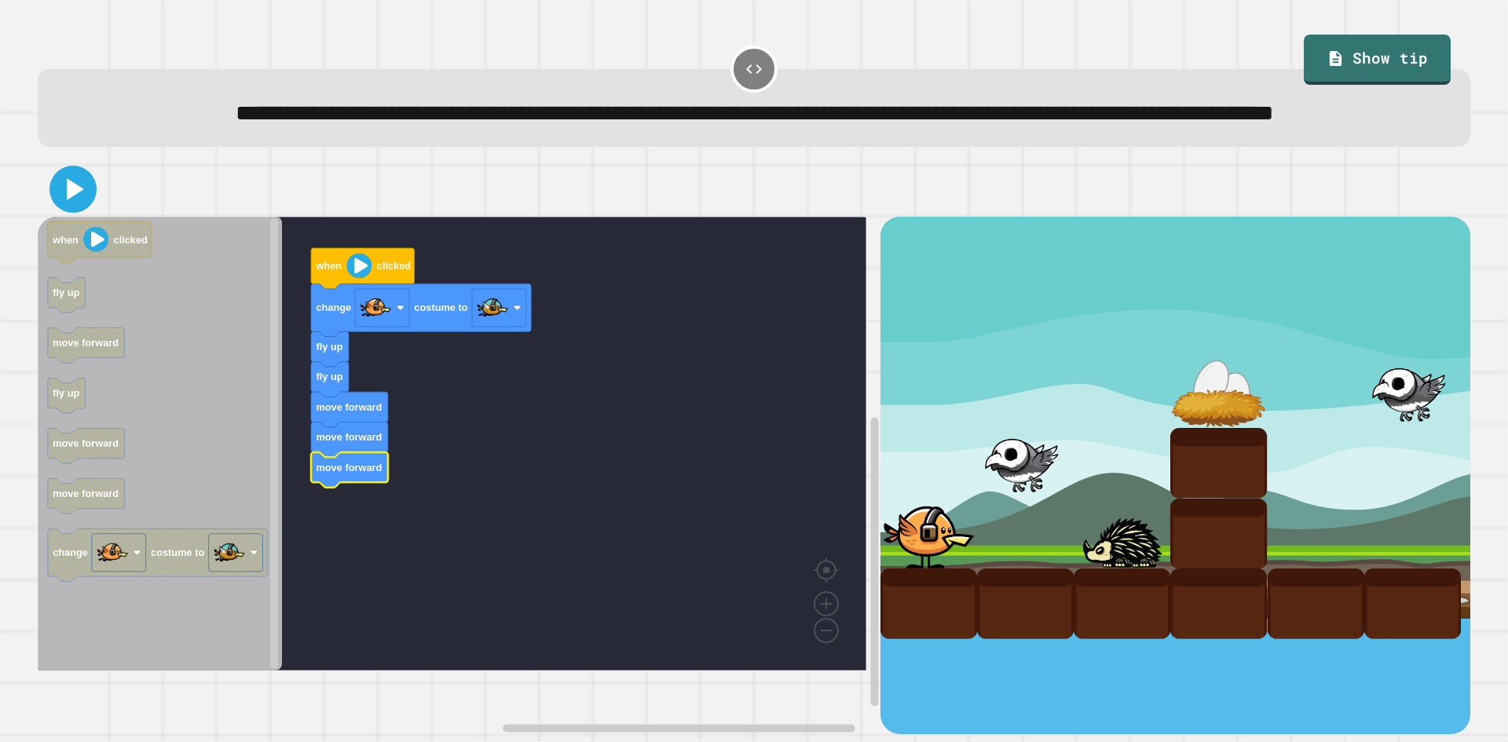
click at [64, 208] on icon at bounding box center [73, 189] width 38 height 38
